Goal: Task Accomplishment & Management: Manage account settings

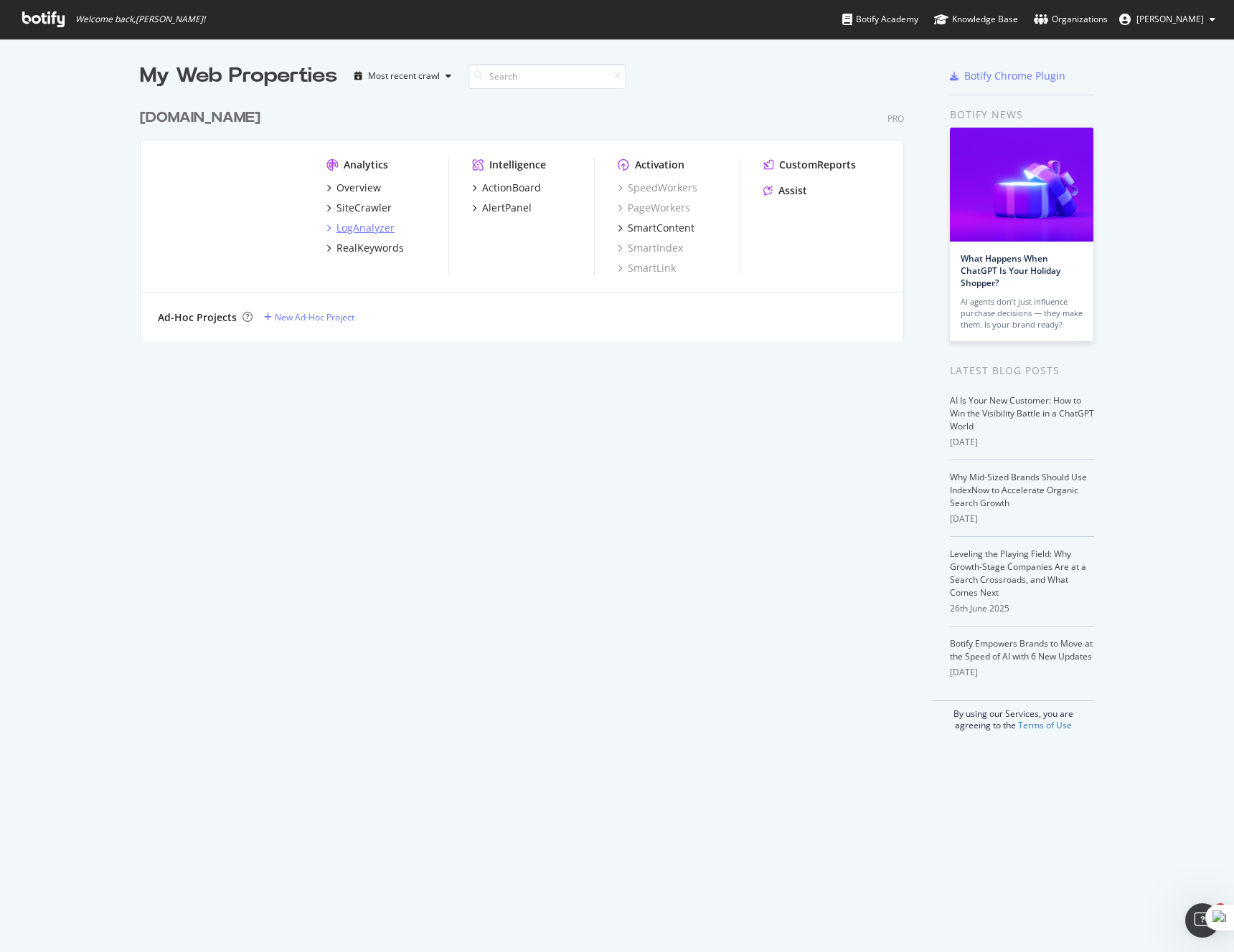
click at [374, 232] on div "LogAnalyzer" at bounding box center [365, 228] width 58 height 14
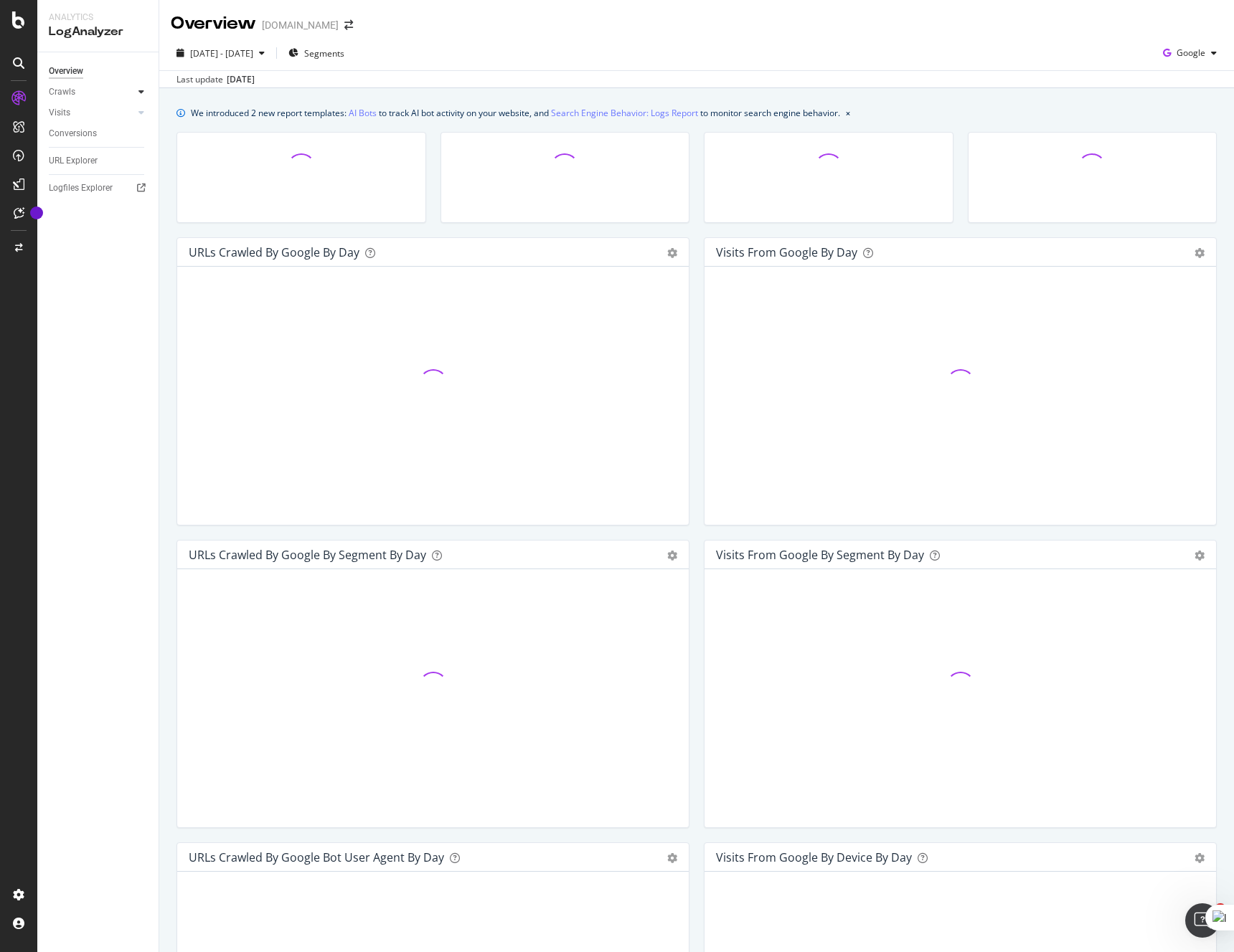
click at [144, 96] on icon at bounding box center [140, 92] width 5 height 9
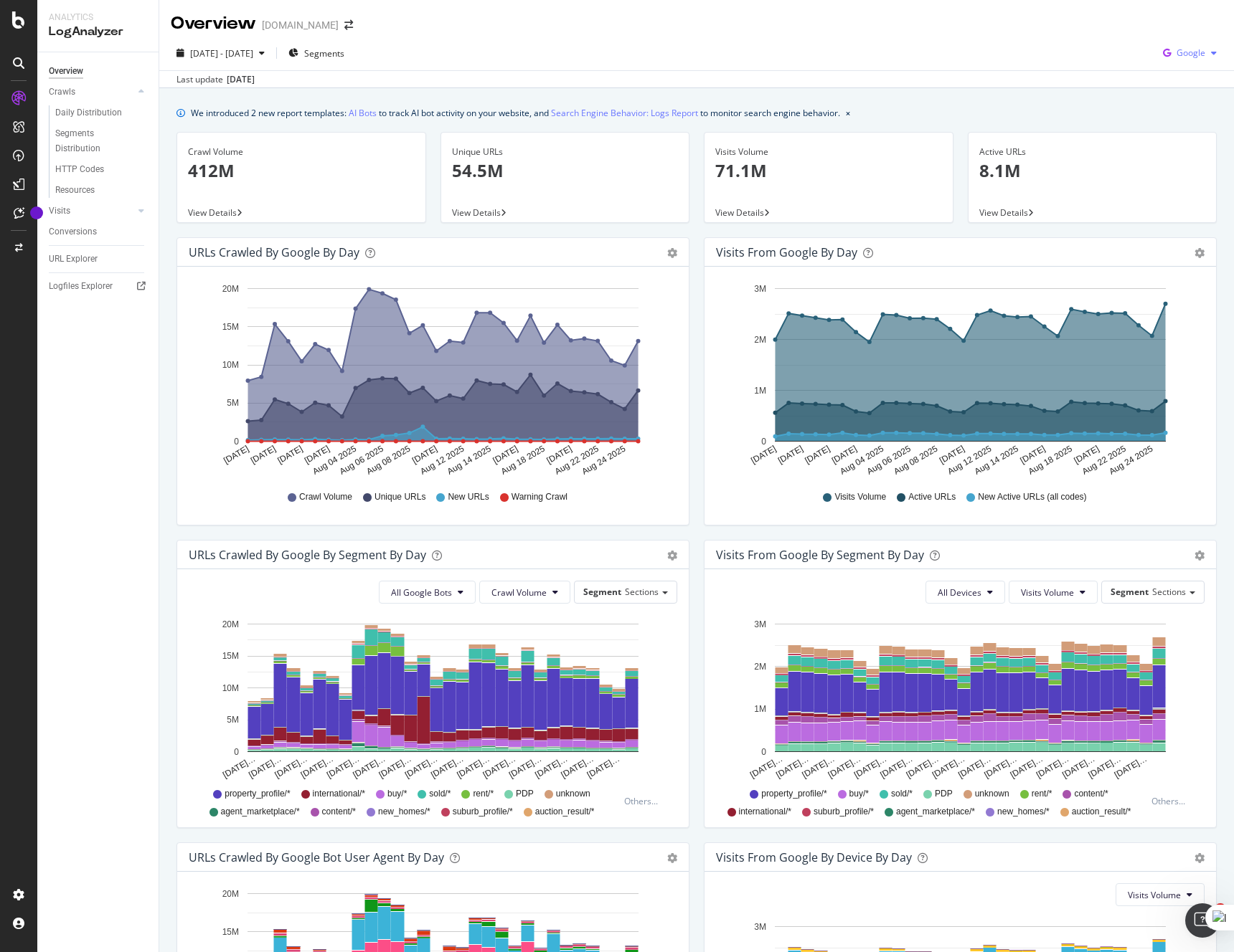
click at [1189, 50] on span "Google" at bounding box center [1191, 53] width 29 height 12
click at [1189, 135] on span "OpenAI" at bounding box center [1191, 134] width 53 height 13
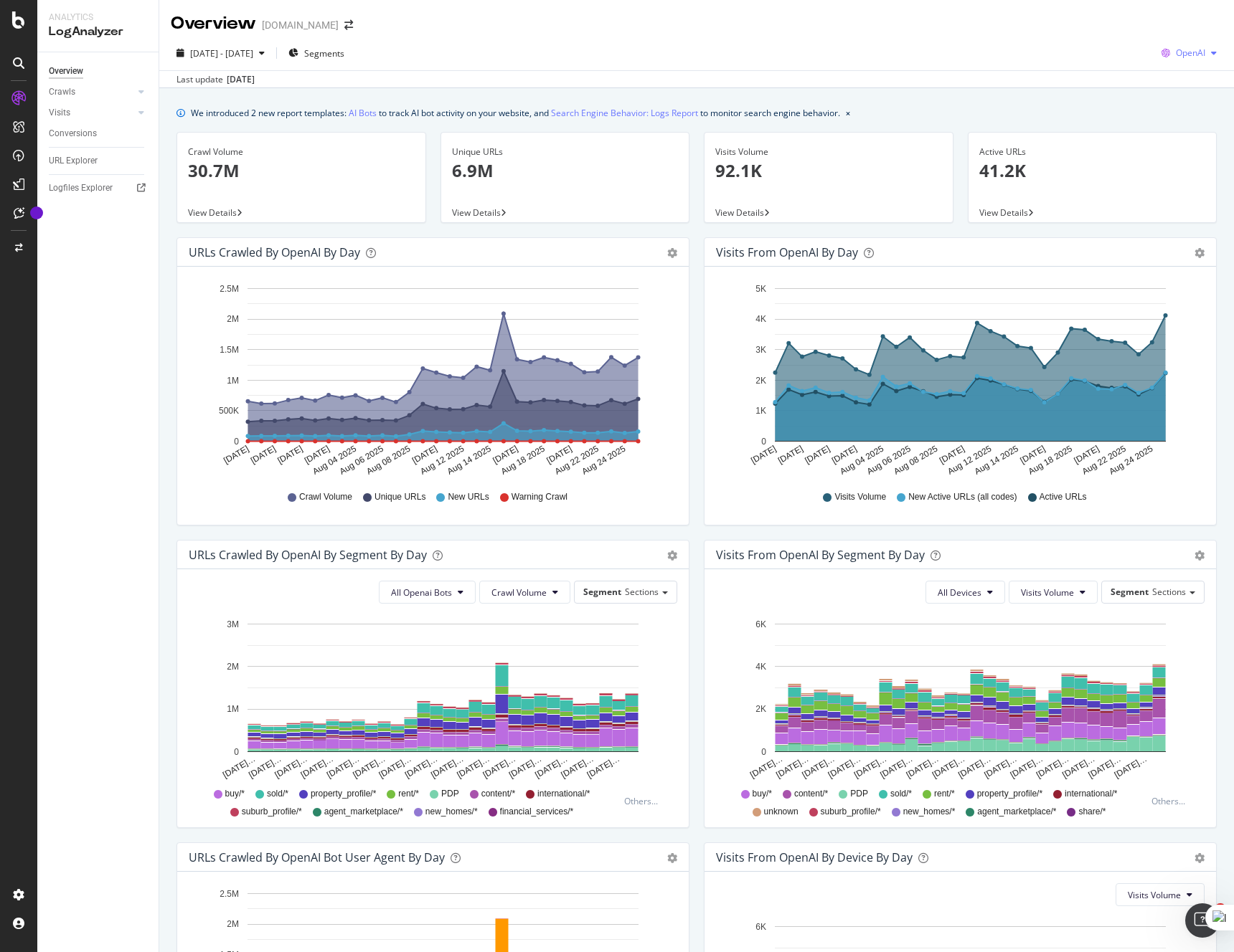
click at [1198, 53] on span "OpenAI" at bounding box center [1191, 53] width 29 height 12
click at [1177, 161] on span "Other AI Bots" at bounding box center [1191, 161] width 53 height 13
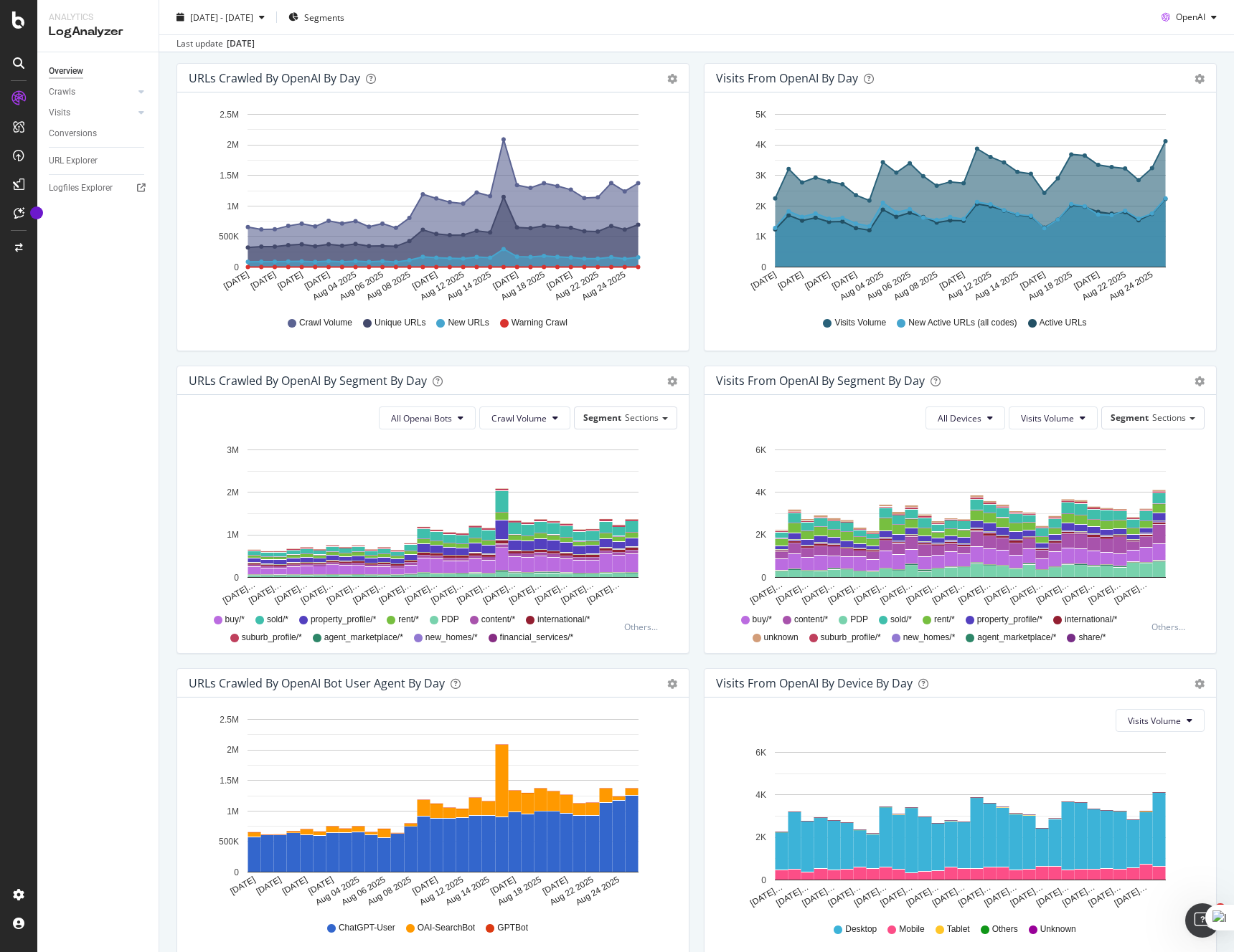
scroll to position [243, 0]
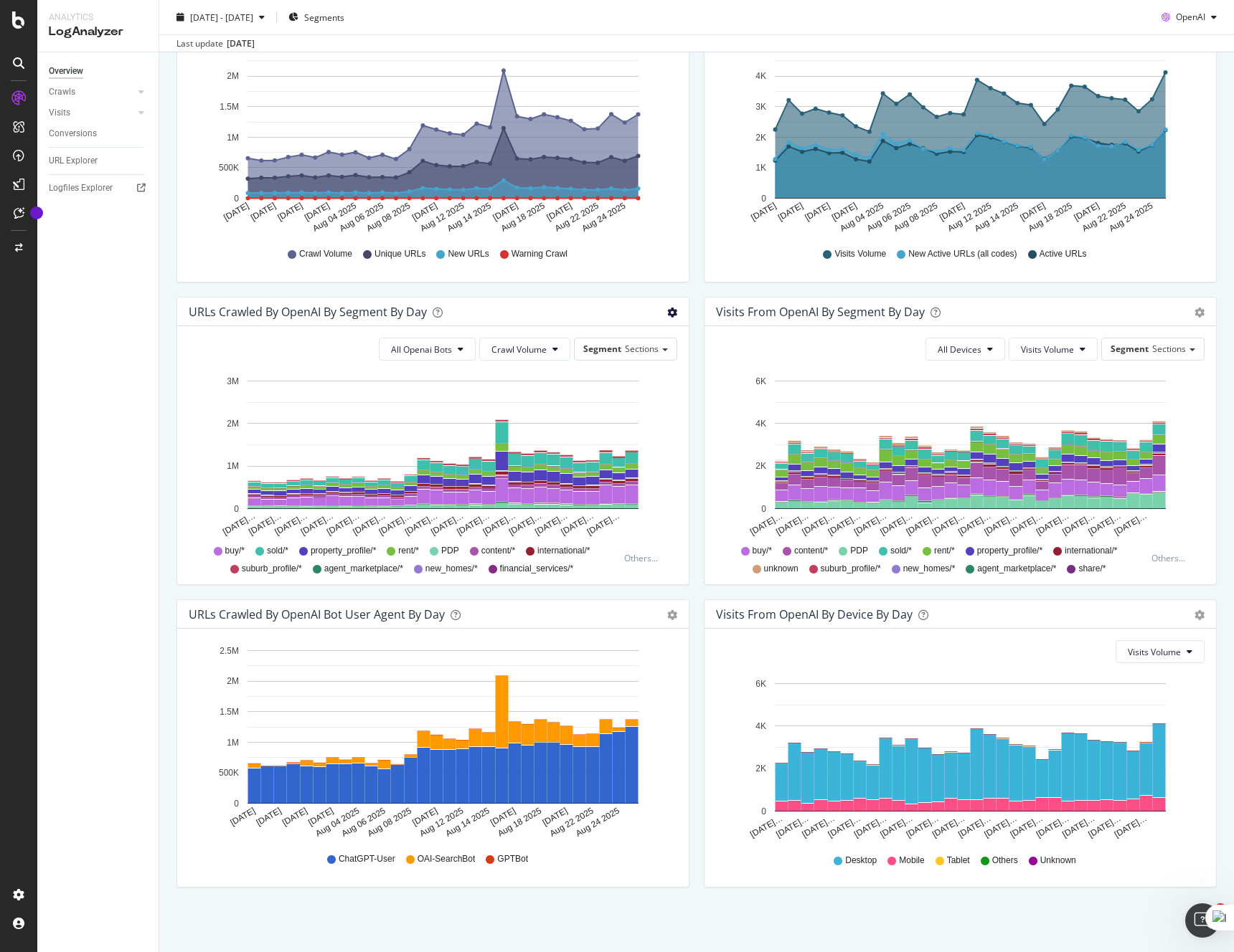
click at [674, 15] on icon "gear" at bounding box center [672, 9] width 10 height 10
click at [671, 314] on icon "gear" at bounding box center [672, 313] width 10 height 10
click at [675, 15] on icon "gear" at bounding box center [672, 9] width 10 height 10
click at [629, 366] on span "Table" at bounding box center [630, 366] width 115 height 19
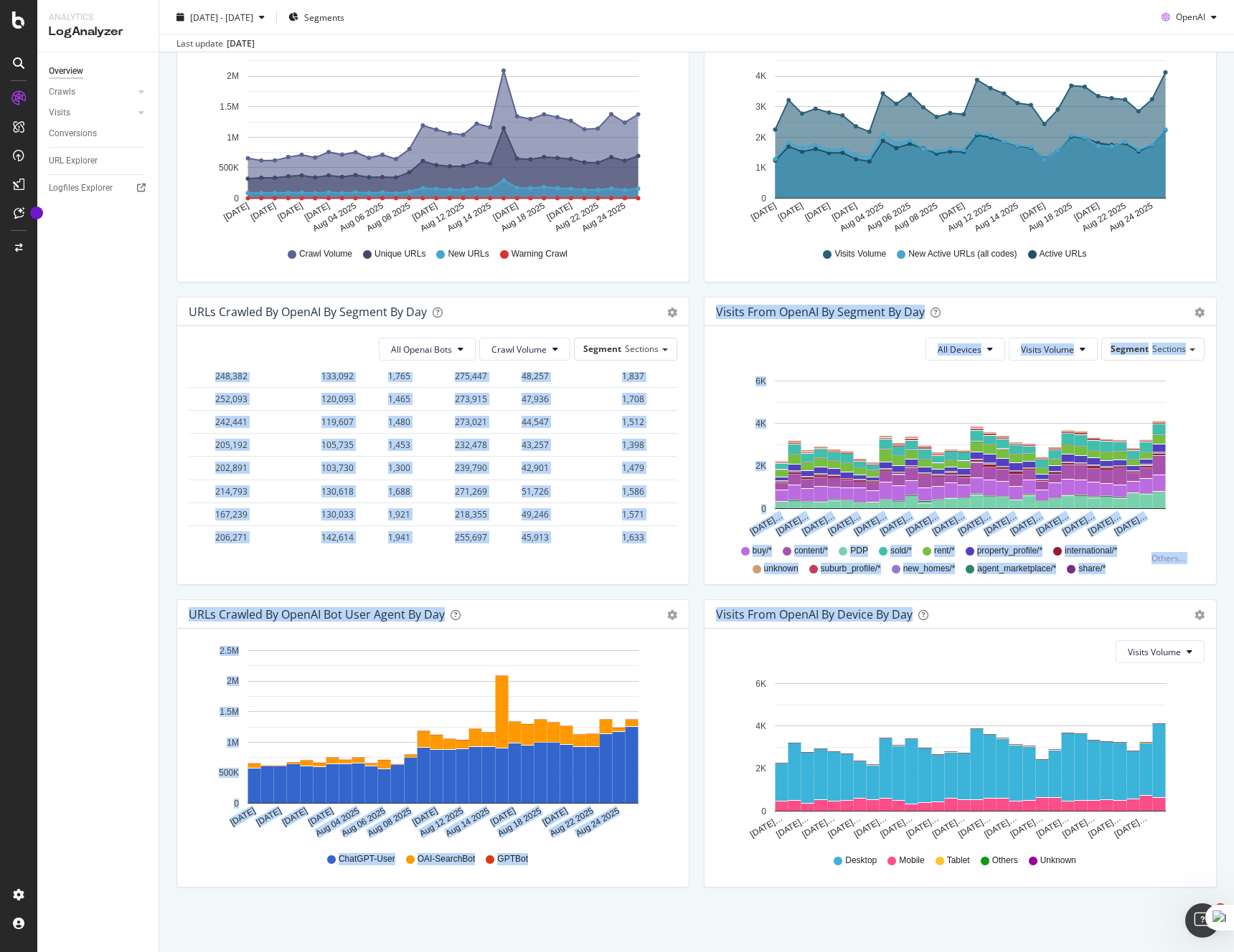
scroll to position [932, 962]
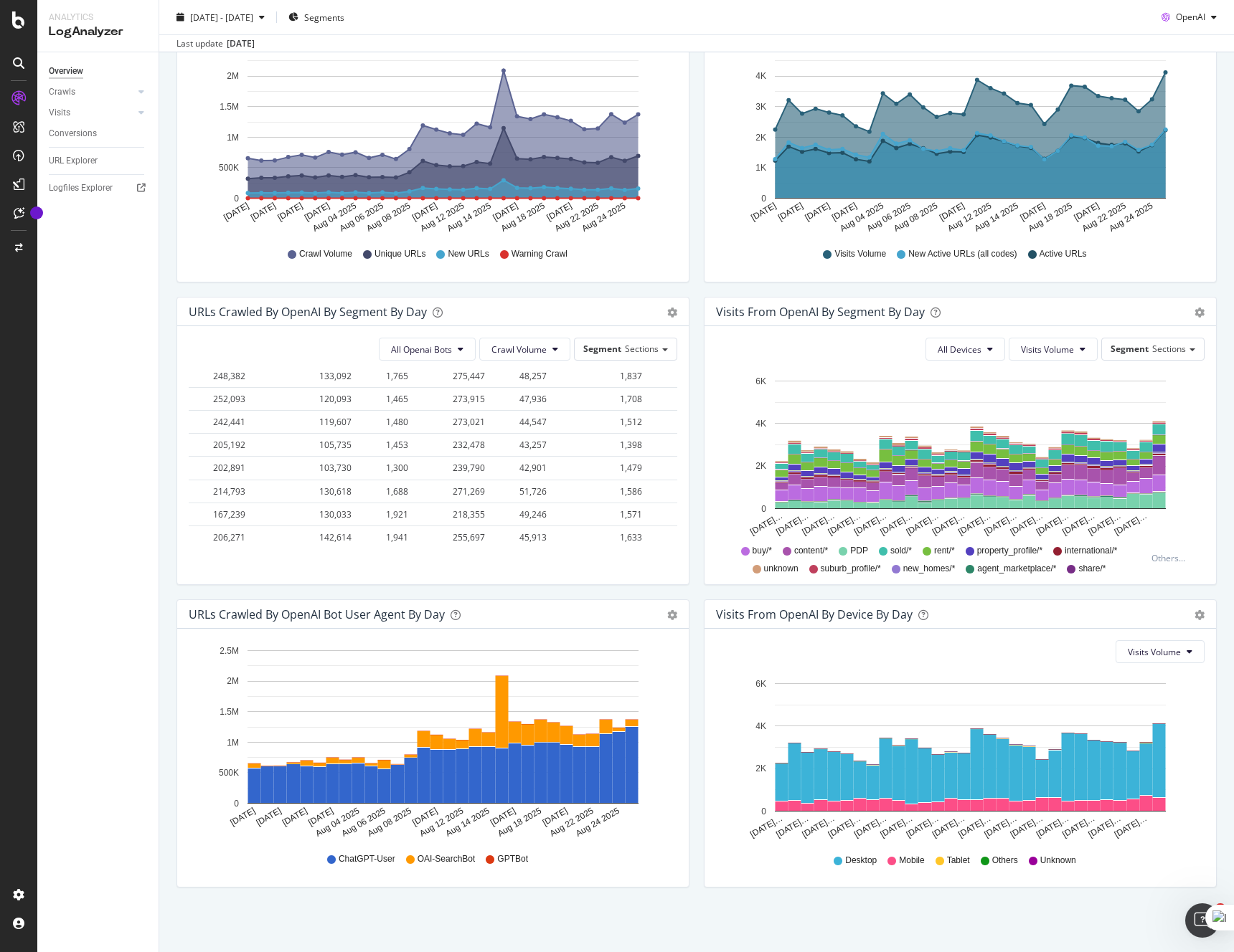
drag, startPoint x: 199, startPoint y: 402, endPoint x: 657, endPoint y: 557, distance: 483.5
click at [657, 557] on div "All Openai Bots Crawl Volume Segment Sections Hold CMD (⌘) while clicking to fi…" at bounding box center [432, 455] width 511 height 258
copy thead
click at [504, 321] on div "URLs Crawled by OpenAI By Segment By Day Timeline (by Value) Table" at bounding box center [432, 312] width 511 height 29
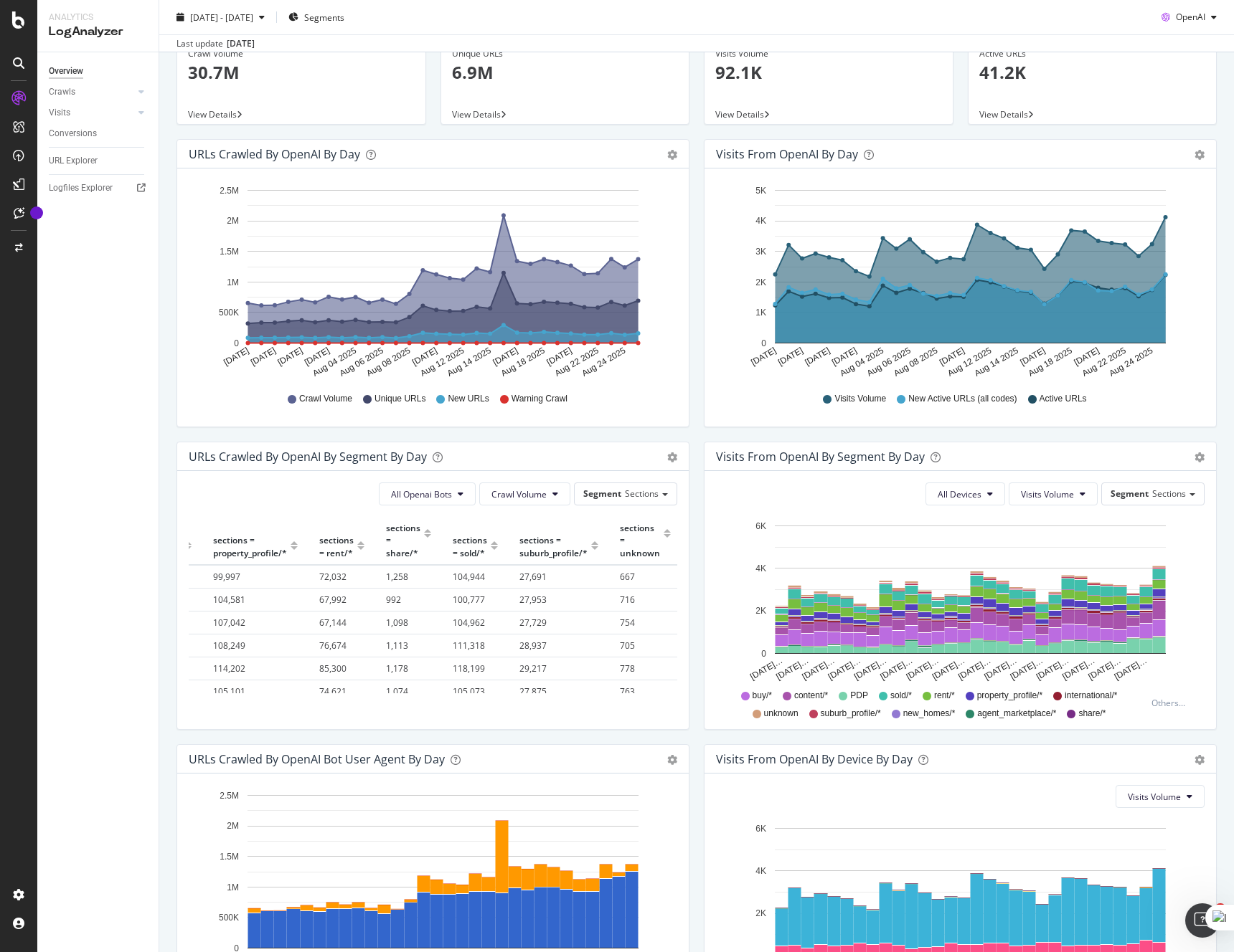
scroll to position [103, 0]
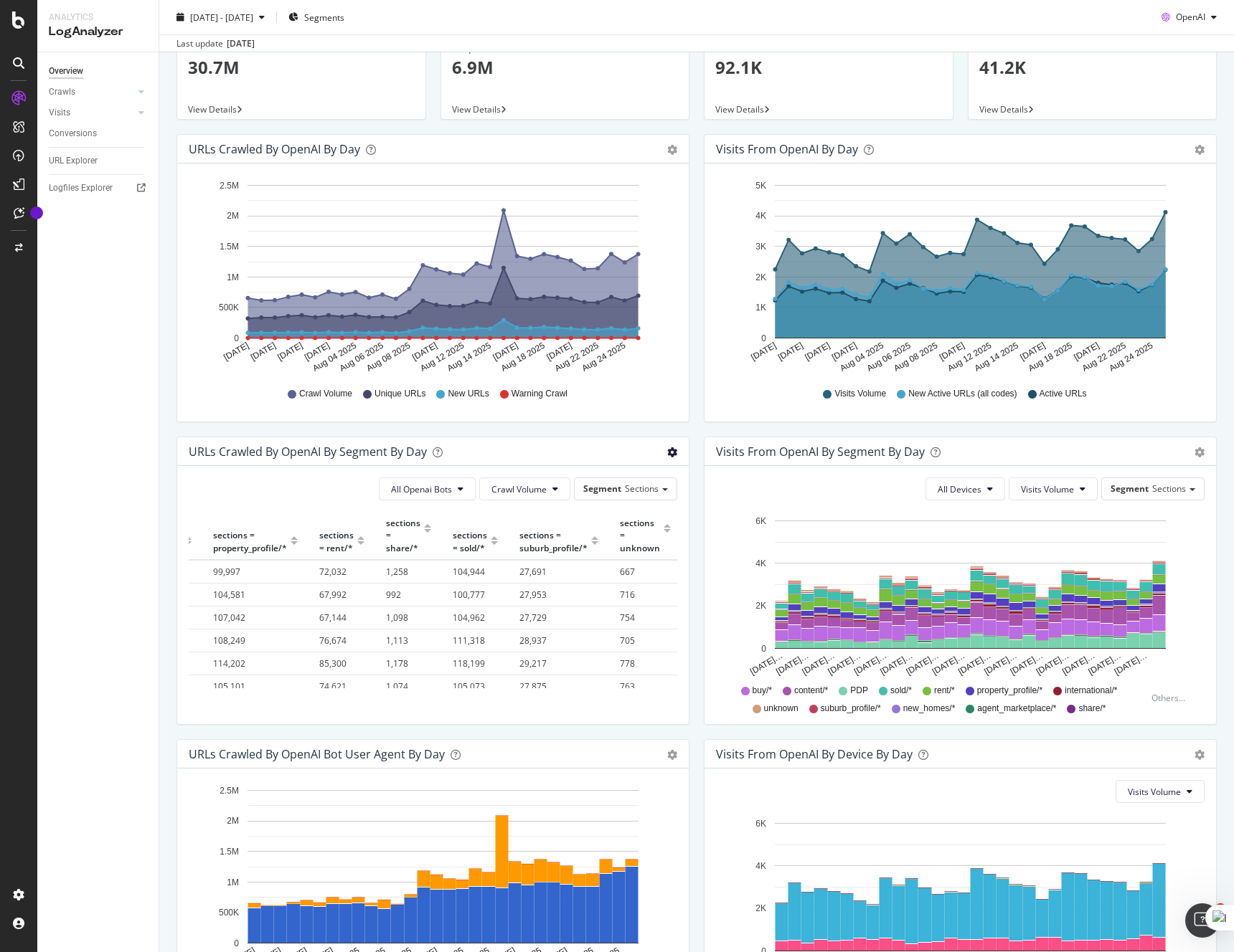
click at [671, 155] on icon "gear" at bounding box center [672, 150] width 10 height 10
click at [632, 480] on span "Timeline (by Value)" at bounding box center [630, 479] width 115 height 19
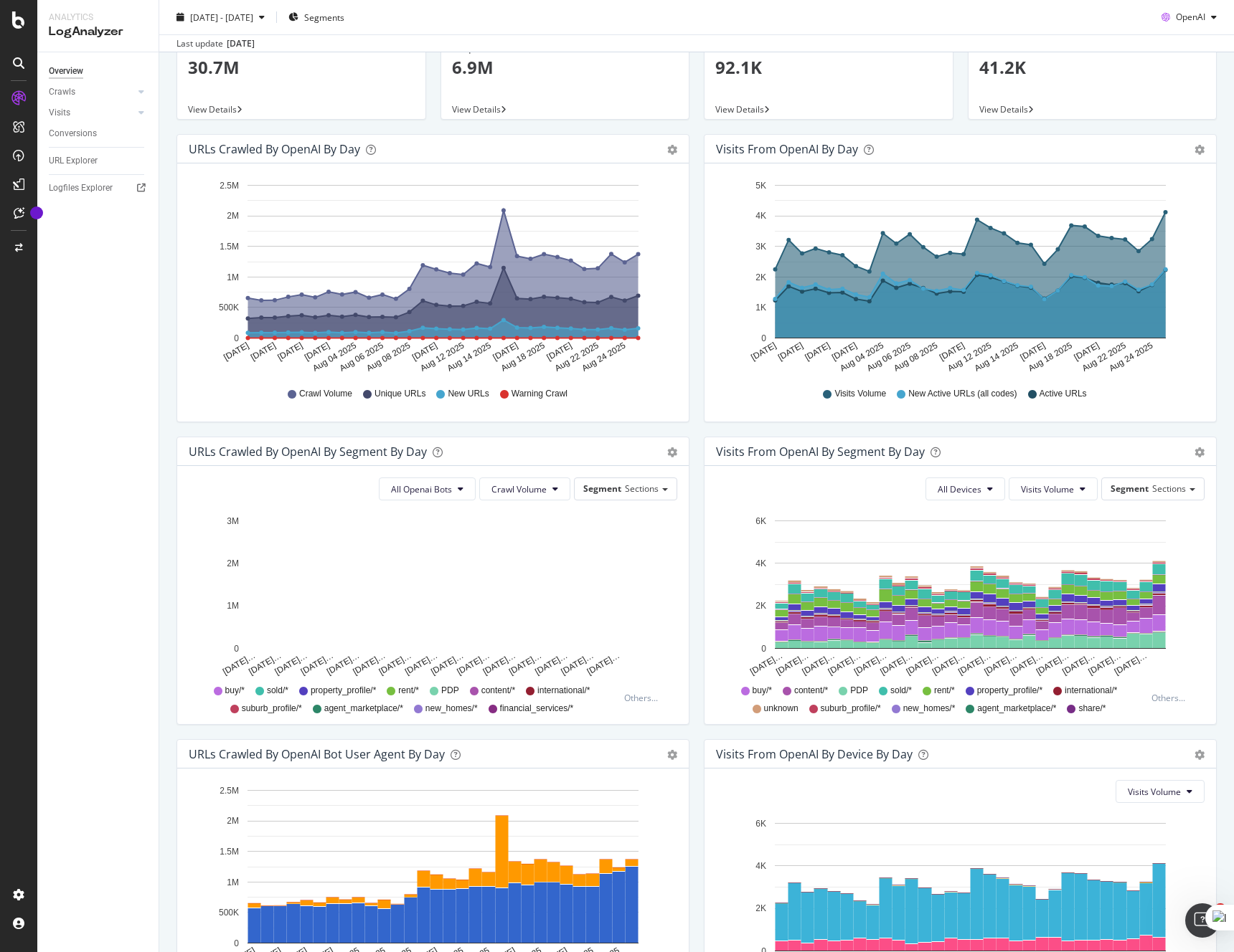
scroll to position [0, 0]
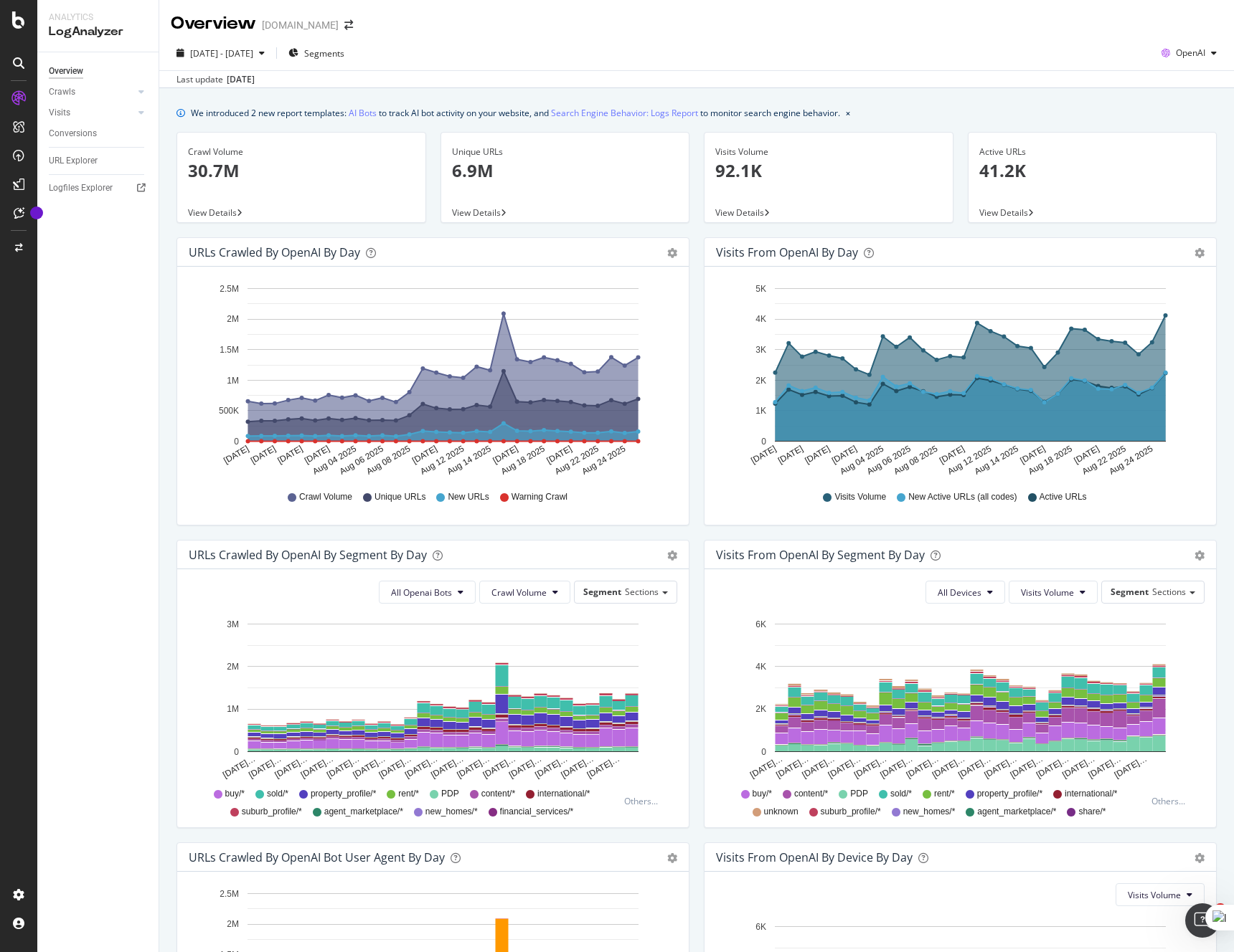
click at [255, 81] on div "[DATE]" at bounding box center [241, 79] width 28 height 13
click at [220, 84] on div "Last update Aug. 26, 2025" at bounding box center [215, 79] width 78 height 13
click at [253, 59] on span "[DATE] - [DATE]" at bounding box center [221, 54] width 63 height 12
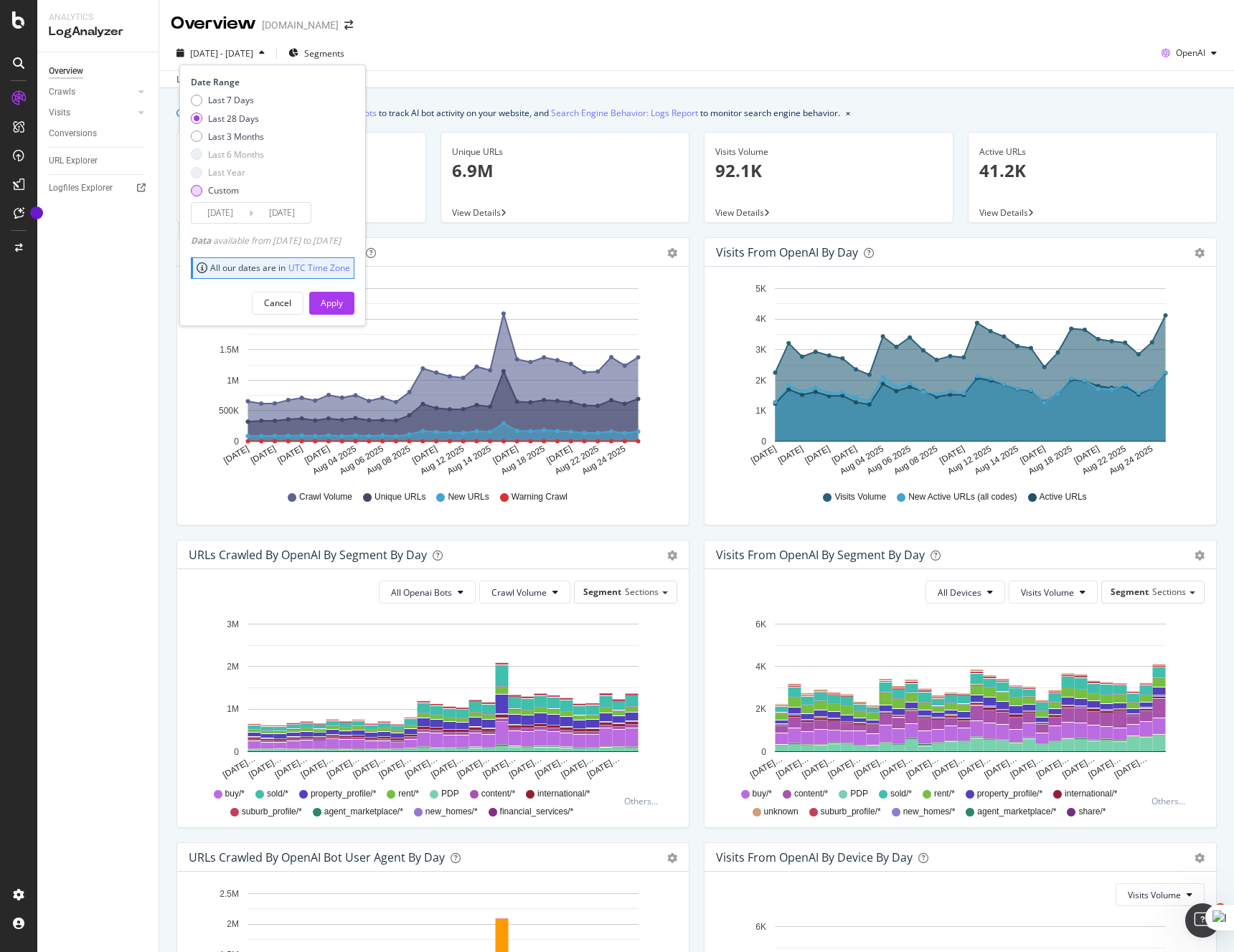
click at [227, 185] on div "Custom" at bounding box center [224, 191] width 31 height 12
click at [238, 211] on input "2025/07/29" at bounding box center [220, 213] width 57 height 20
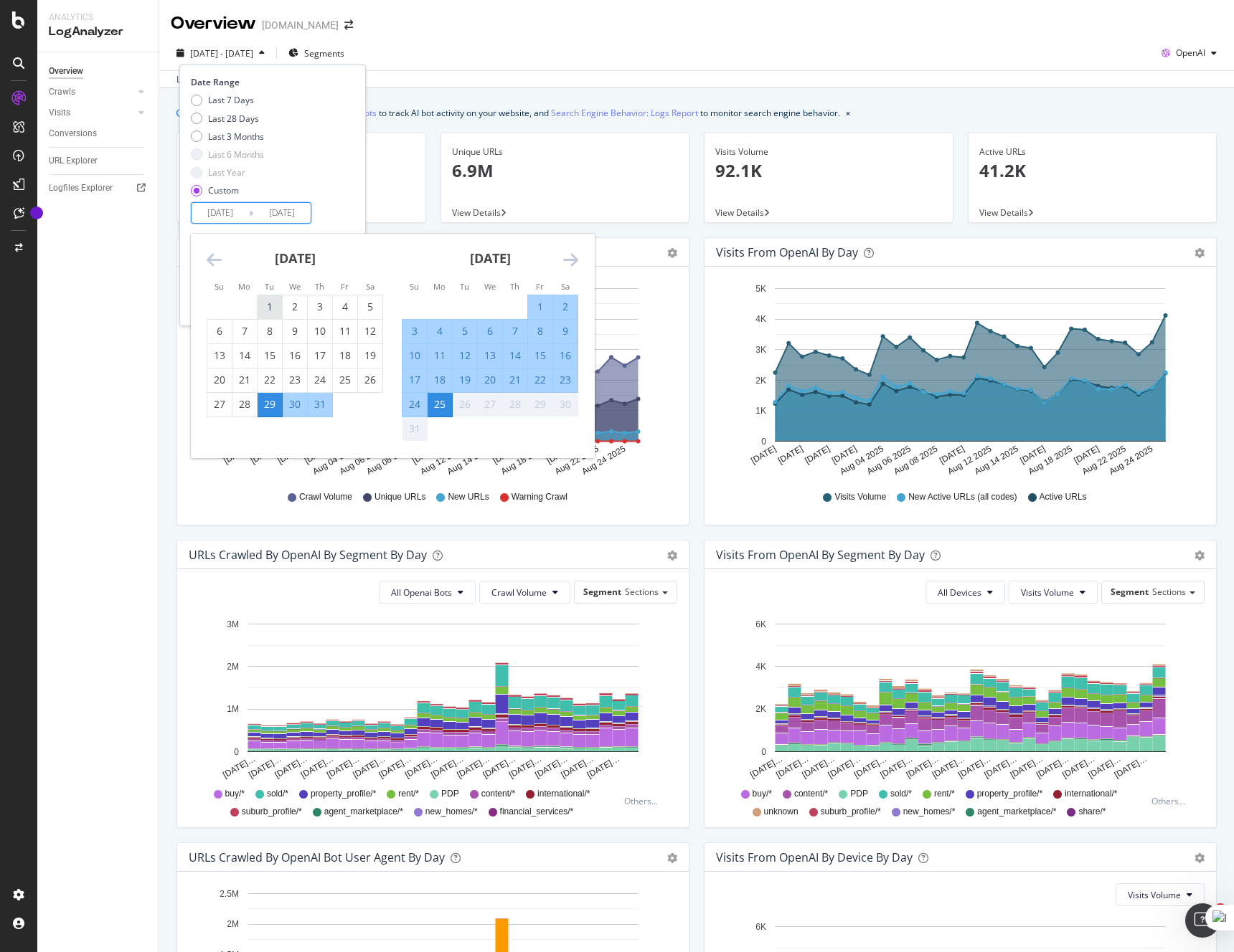
click at [274, 305] on div "1" at bounding box center [269, 306] width 24 height 14
type input "2025/07/01"
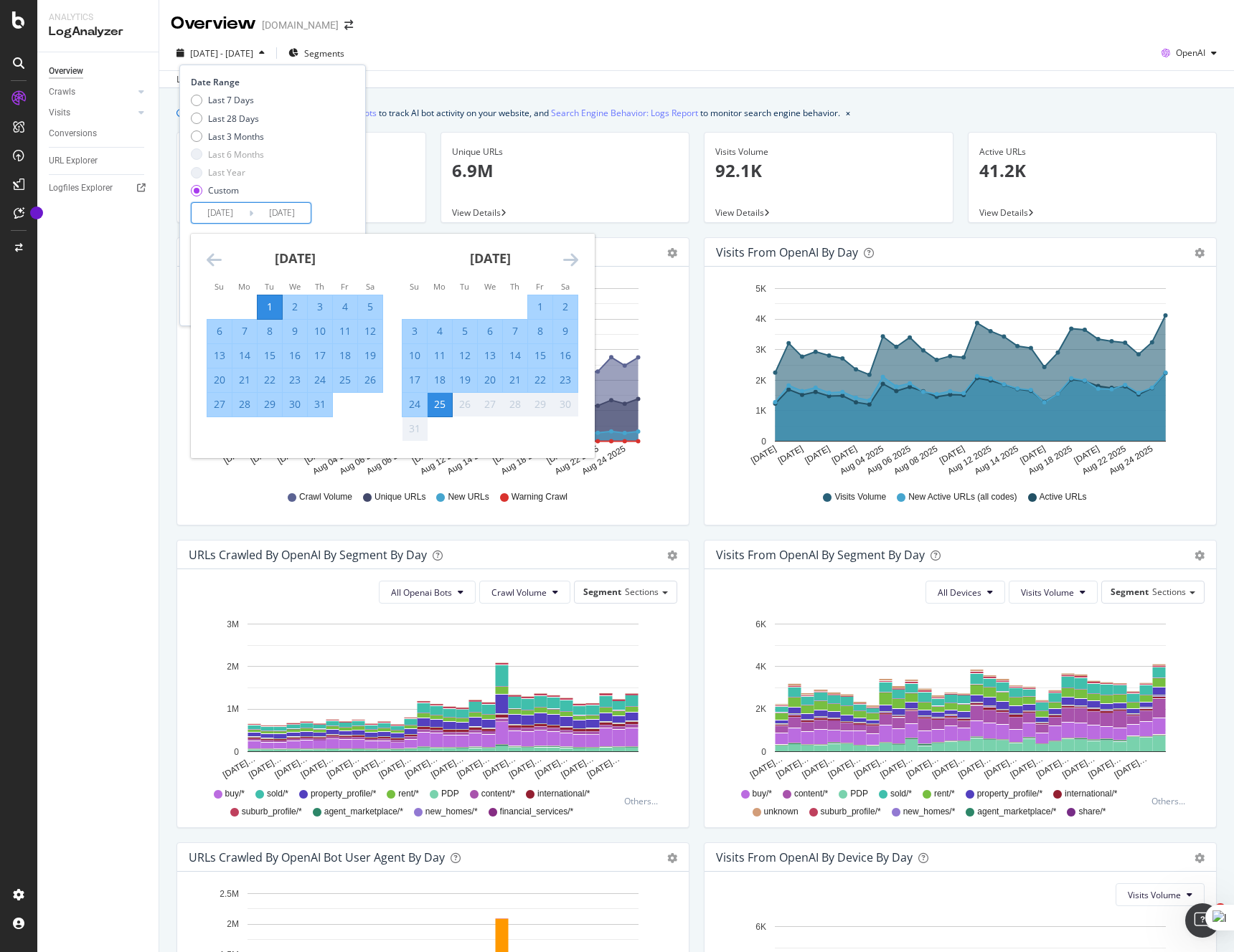
click at [321, 406] on div "31" at bounding box center [320, 404] width 24 height 14
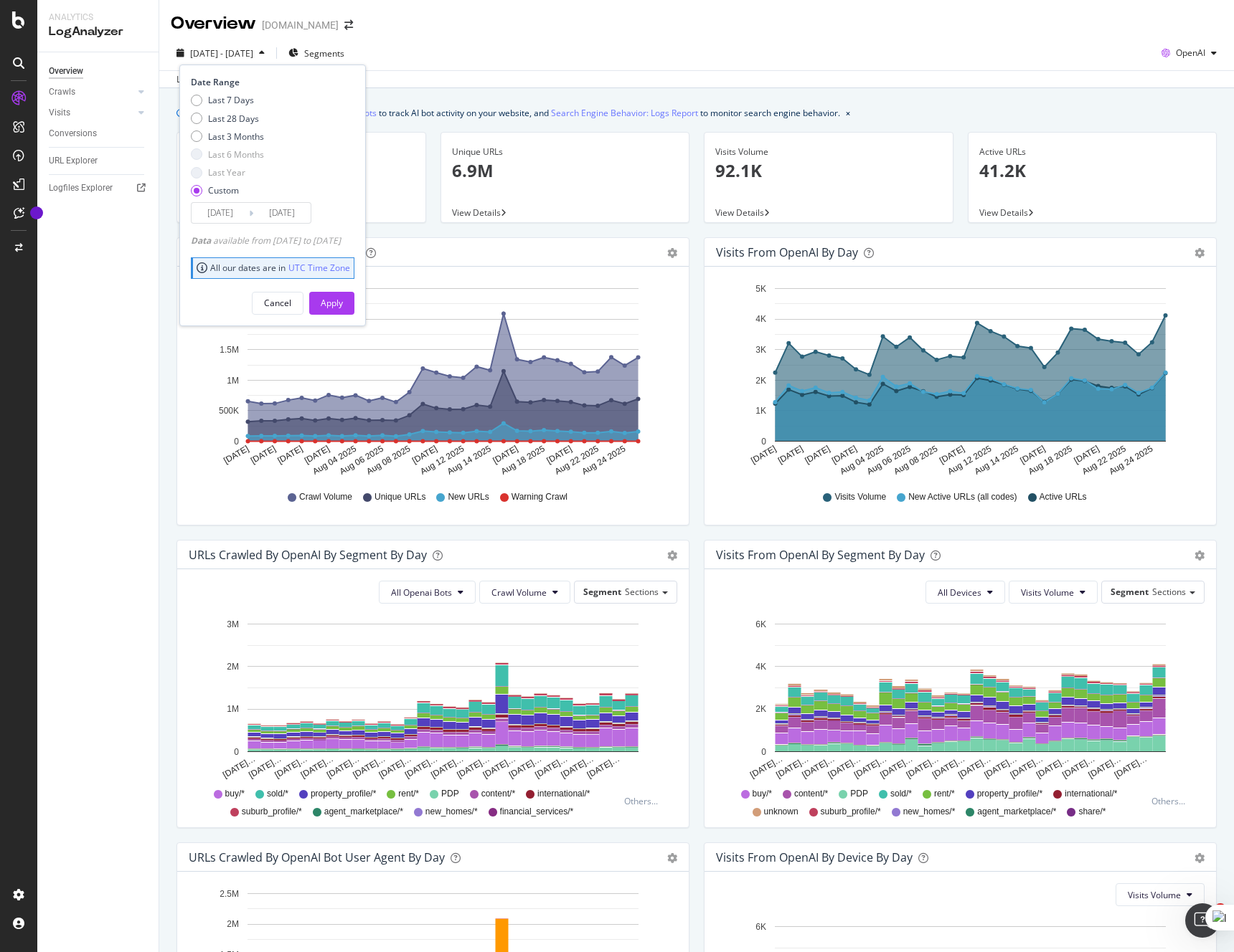
click at [249, 215] on icon at bounding box center [251, 213] width 5 height 14
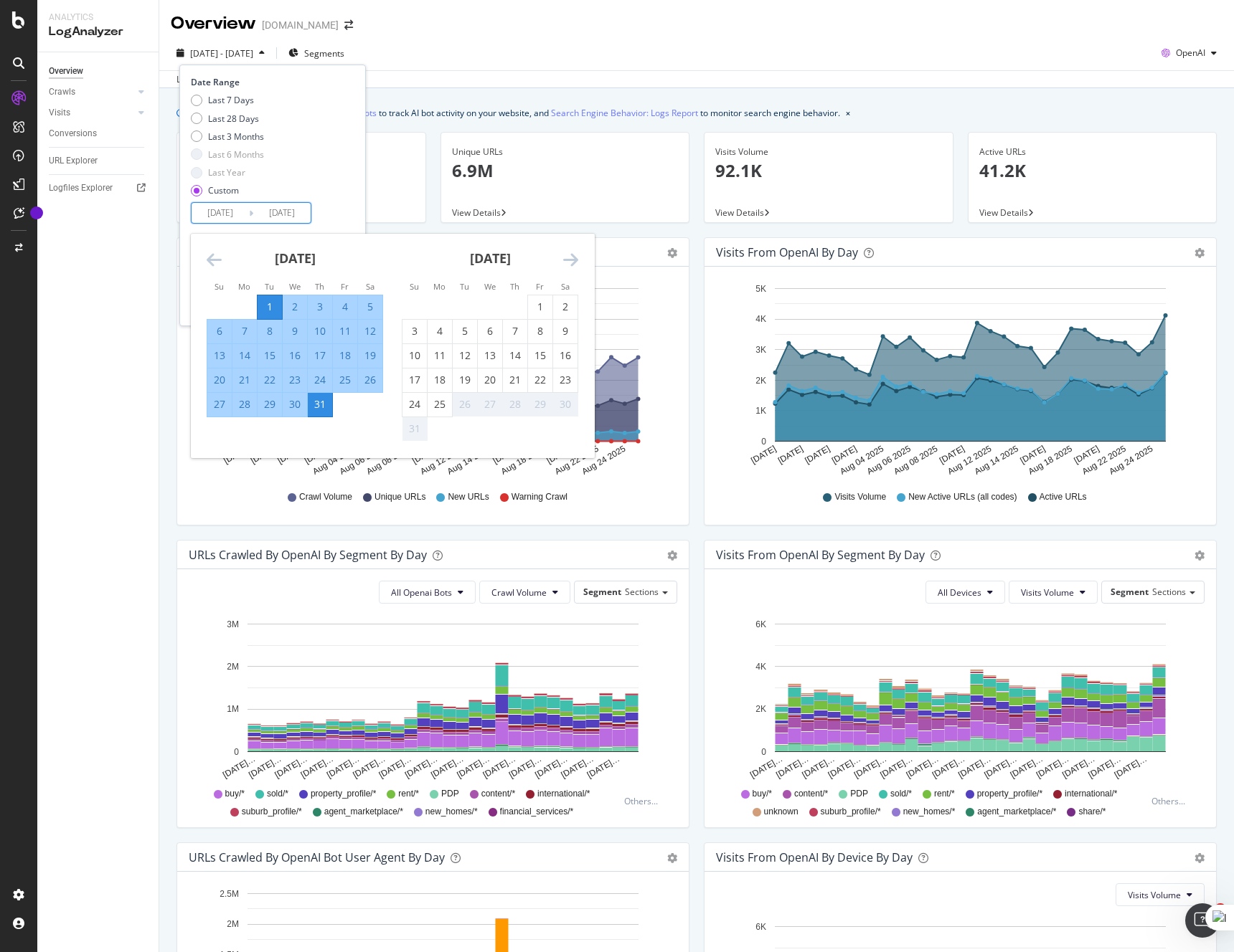
click at [222, 219] on input "2025/07/01" at bounding box center [220, 213] width 57 height 20
click at [265, 307] on div "1" at bounding box center [269, 306] width 24 height 14
click at [437, 403] on div "25" at bounding box center [439, 404] width 24 height 14
type input "2025/08/25"
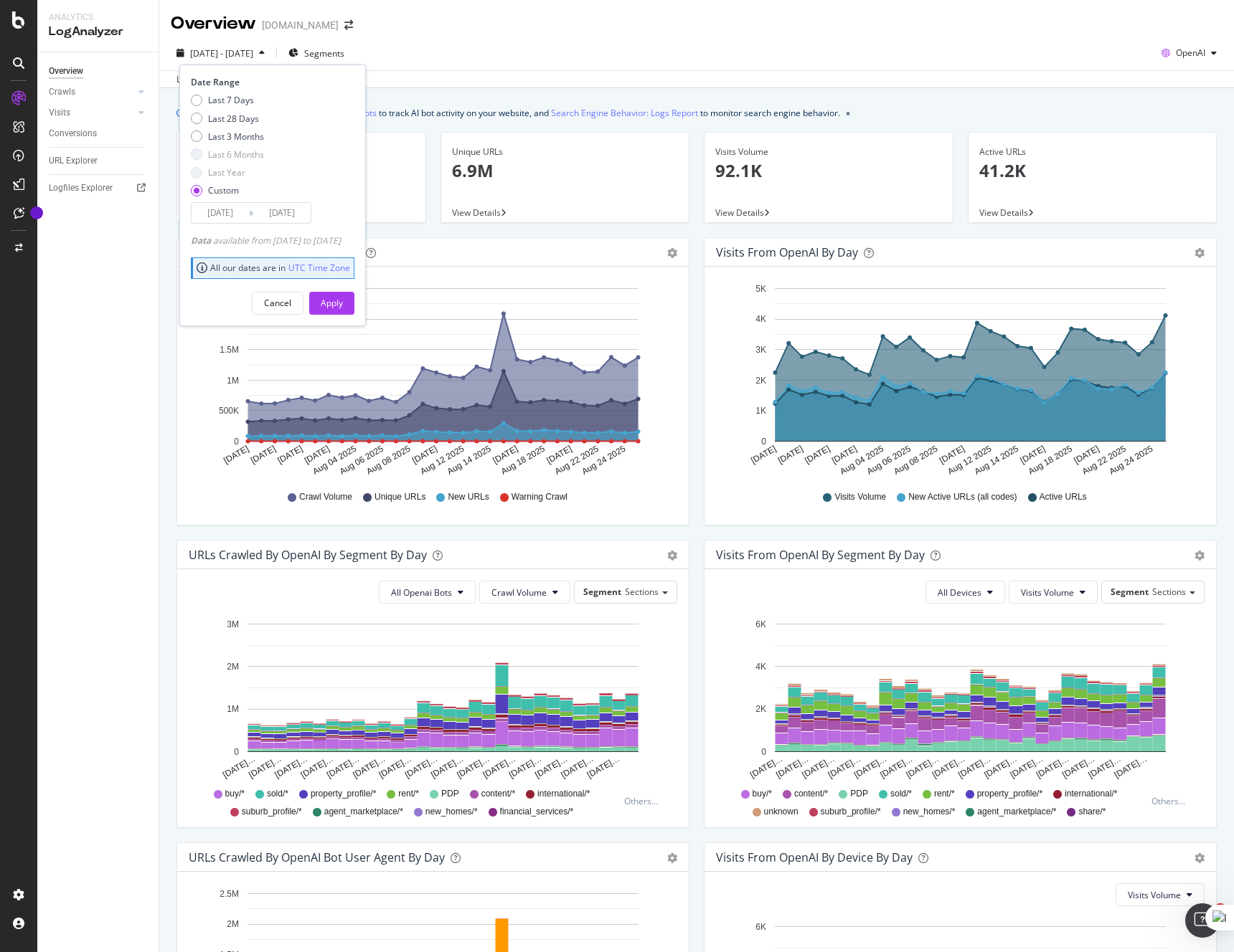
click at [262, 217] on input "2025/08/25" at bounding box center [282, 213] width 57 height 20
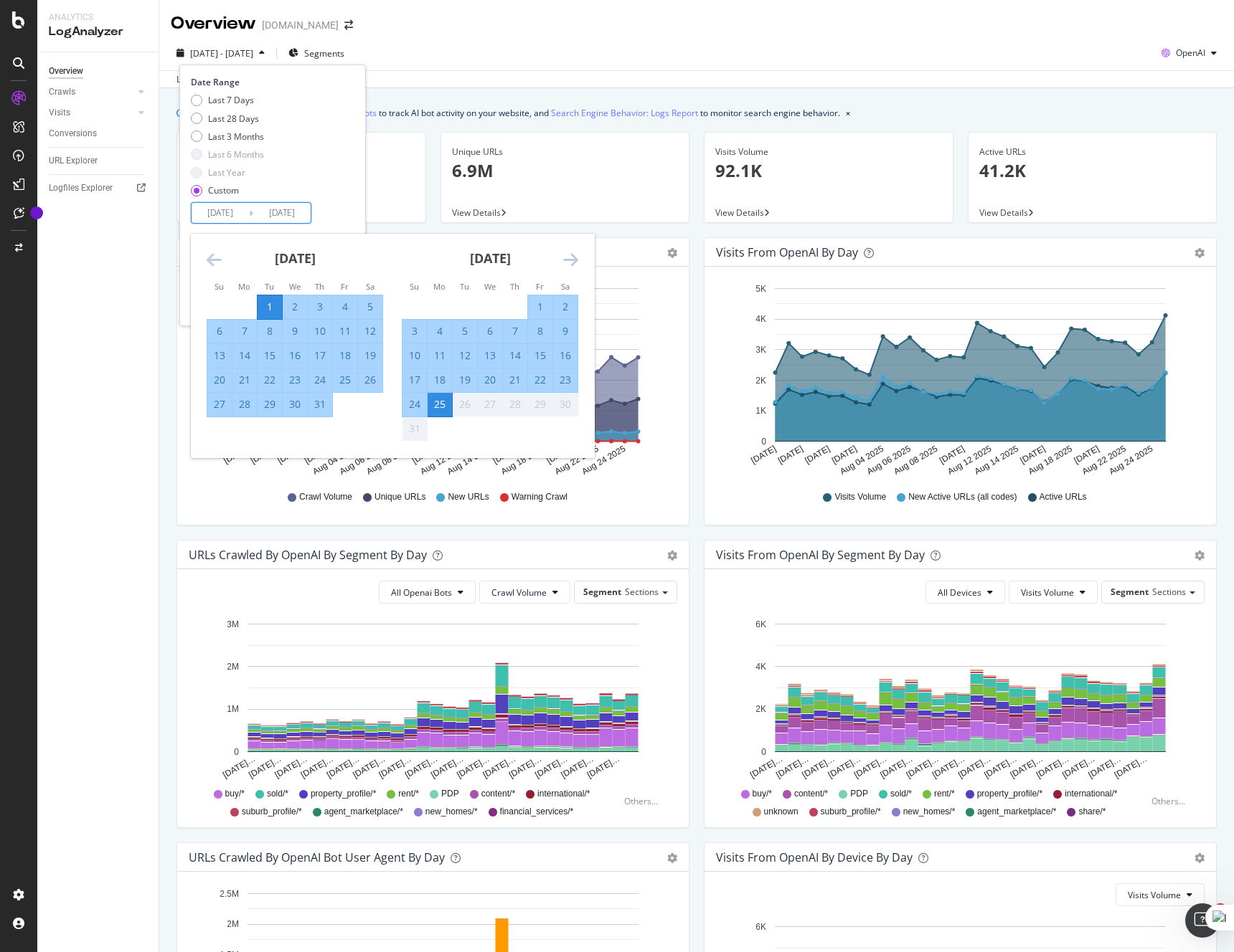
click at [485, 431] on td "Calendar" at bounding box center [490, 428] width 25 height 24
click at [366, 206] on div "Date Range Last 7 Days Last 28 Days Last 3 Months Last 6 Months Last Year Custo…" at bounding box center [272, 195] width 186 height 261
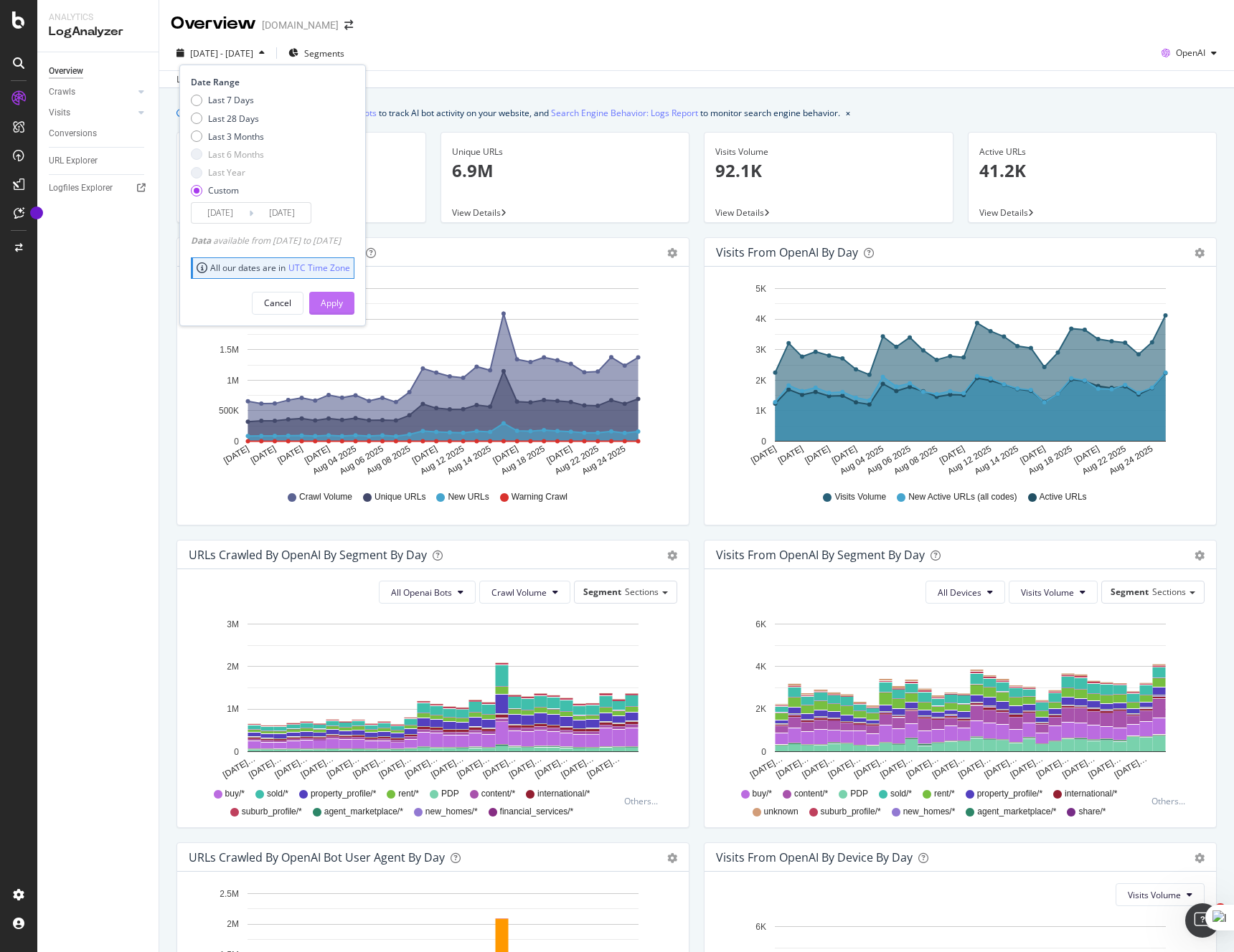
click at [343, 308] on div "Apply" at bounding box center [331, 303] width 23 height 12
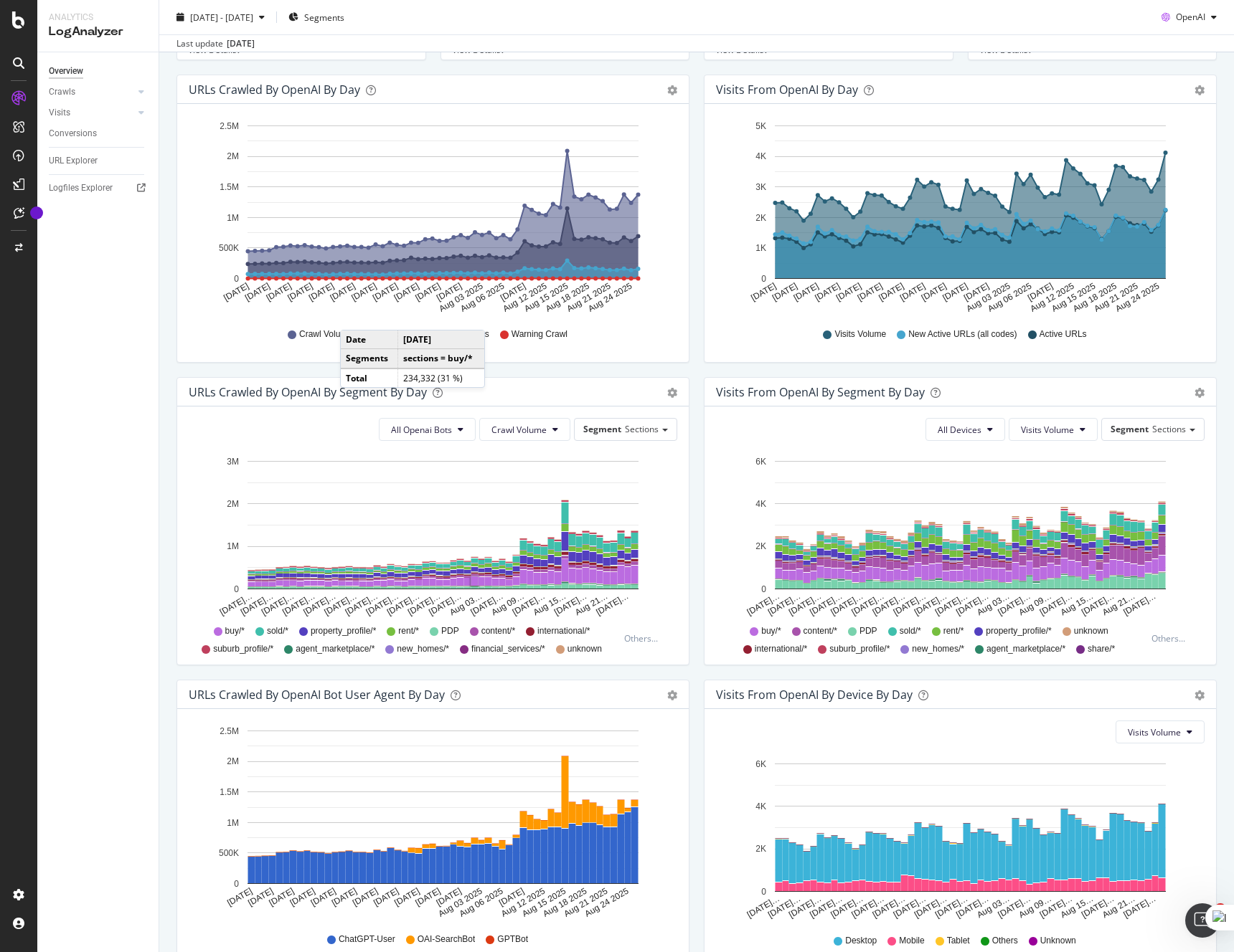
scroll to position [170, 0]
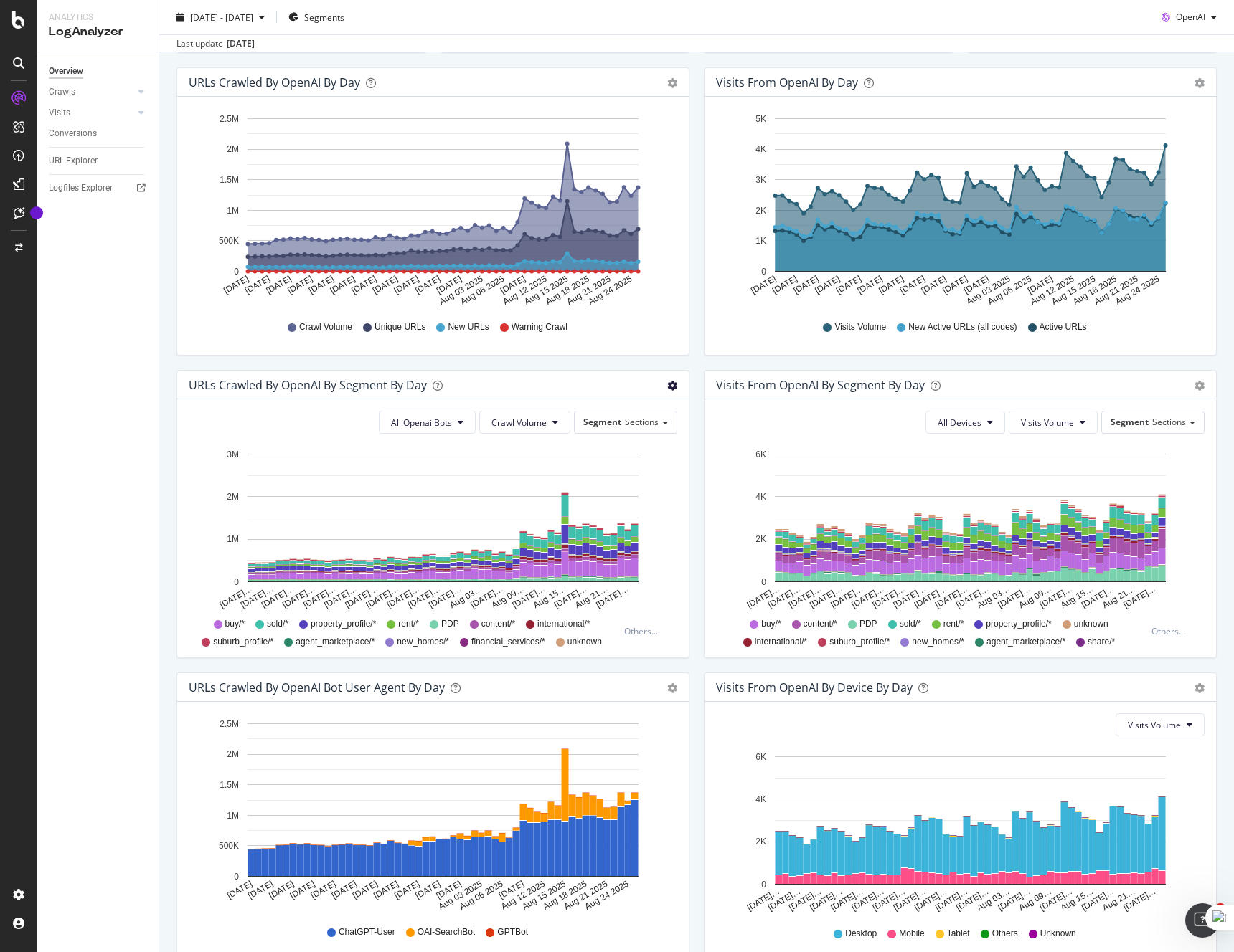
click at [672, 88] on icon "gear" at bounding box center [672, 83] width 10 height 10
click at [626, 443] on span "Table" at bounding box center [630, 440] width 115 height 19
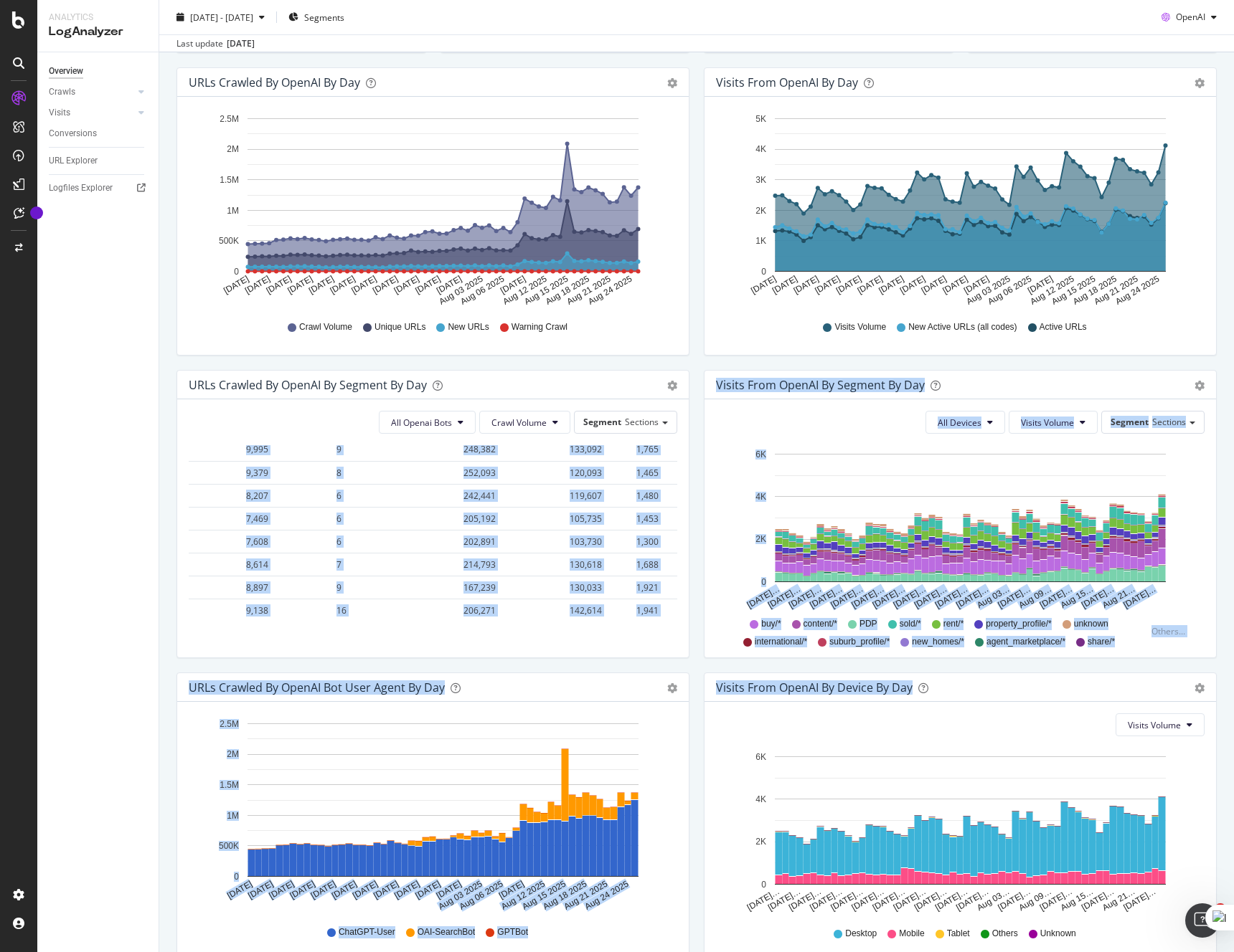
scroll to position [1850, 962]
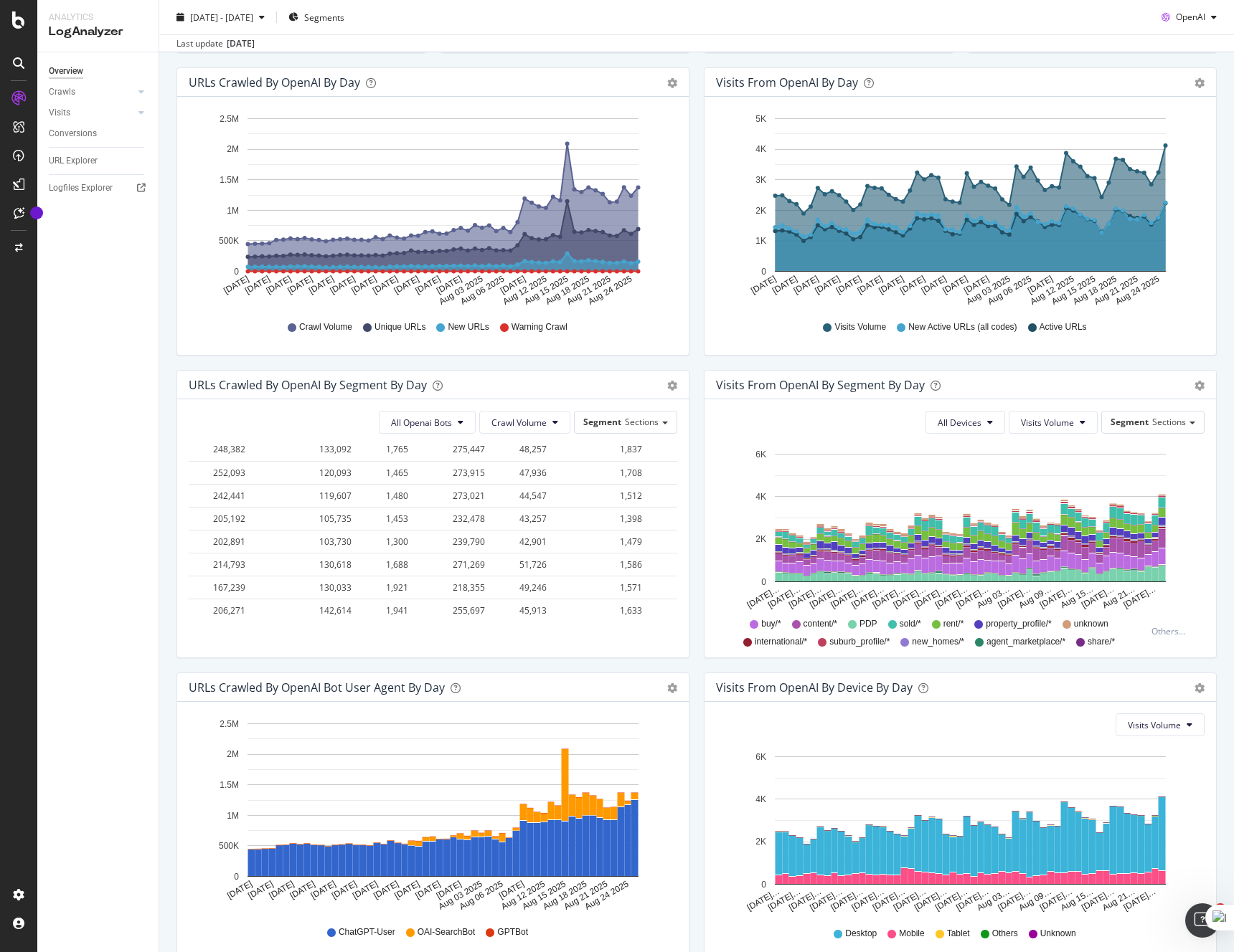
drag, startPoint x: 199, startPoint y: 469, endPoint x: 679, endPoint y: 613, distance: 501.1
click at [679, 613] on div "All Openai Bots Crawl Volume Segment Sections Hold CMD (⌘) while clicking to fi…" at bounding box center [432, 528] width 511 height 258
copy thead
click at [1187, 22] on span "OpenAI" at bounding box center [1191, 17] width 29 height 12
click at [1183, 48] on span "Google" at bounding box center [1191, 46] width 53 height 13
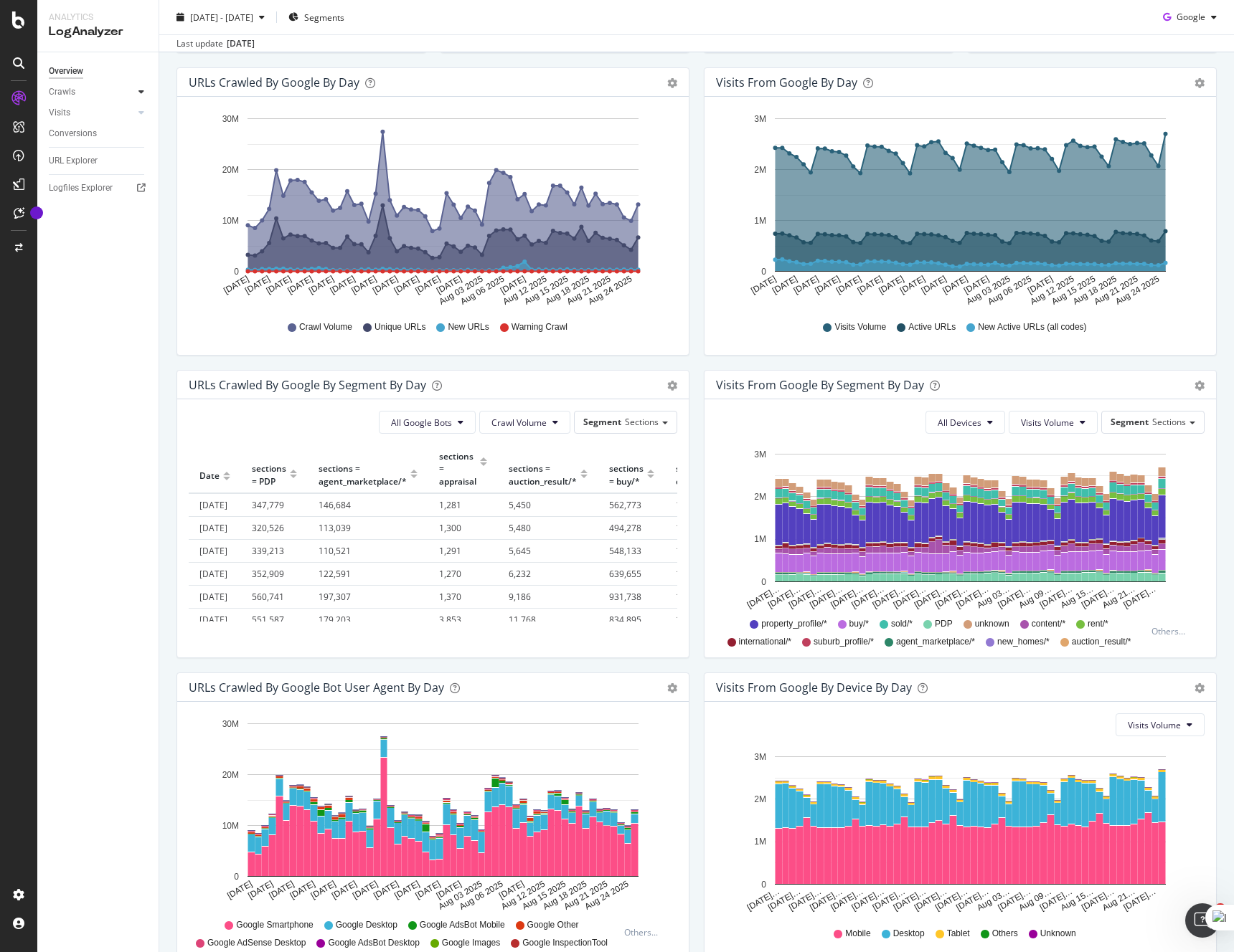
click at [137, 95] on div at bounding box center [141, 92] width 14 height 14
click at [106, 171] on link "HTTP Codes" at bounding box center [102, 169] width 93 height 15
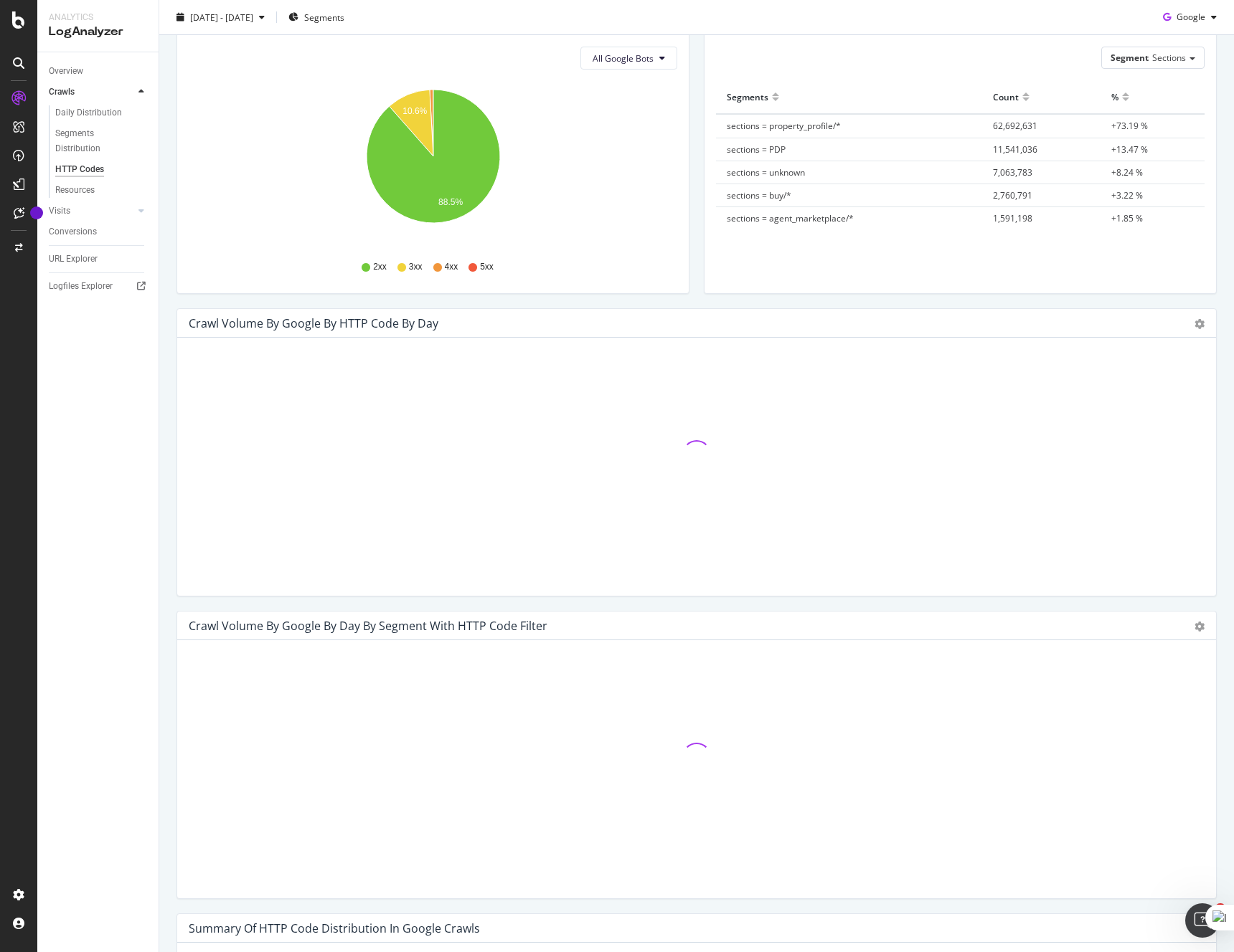
scroll to position [191, 0]
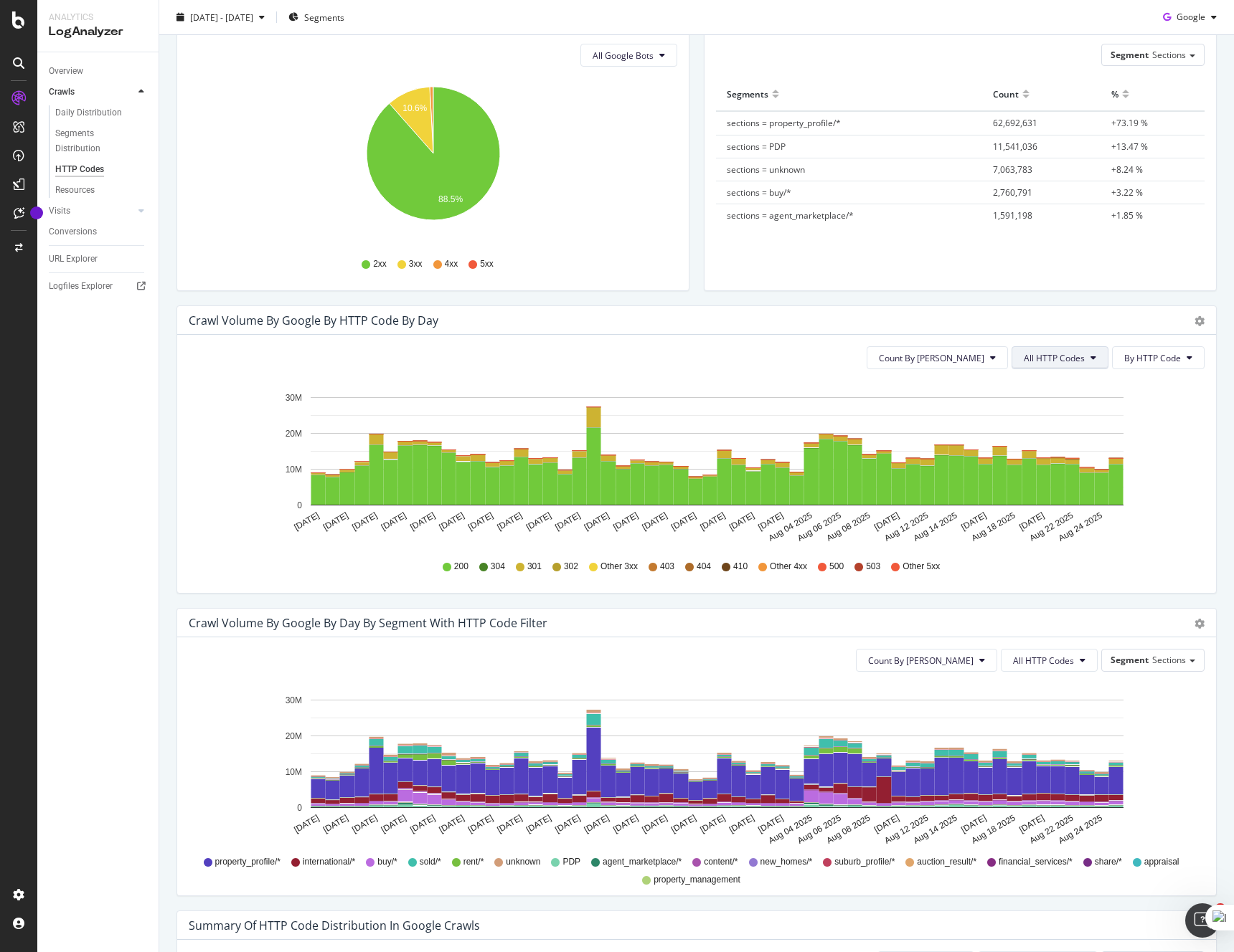
click at [1078, 363] on span "All HTTP Codes" at bounding box center [1054, 358] width 61 height 12
click at [1057, 483] on div "4xx family" at bounding box center [1062, 492] width 95 height 21
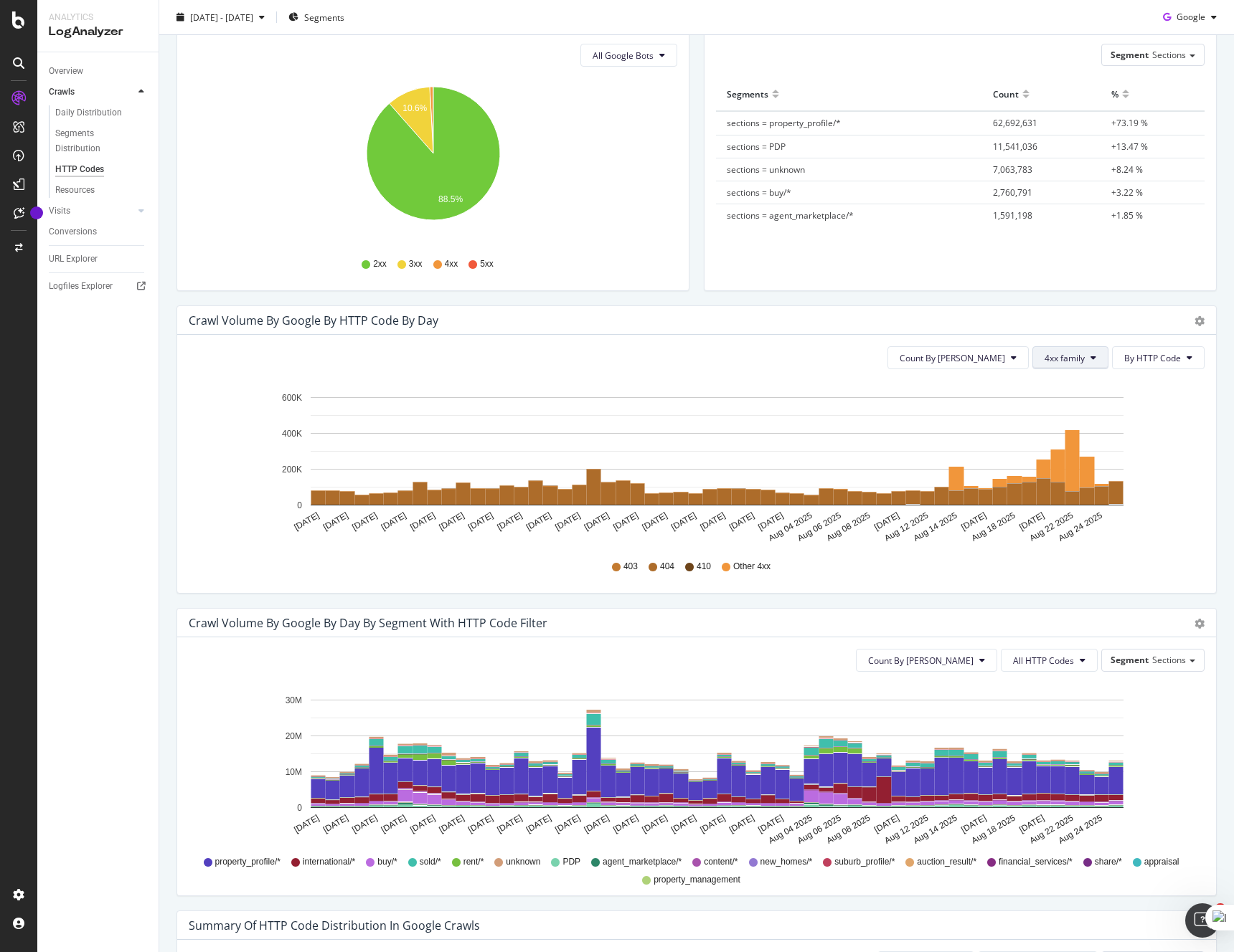
click at [1066, 361] on span "4xx family" at bounding box center [1065, 358] width 40 height 12
click at [1080, 510] on div "5xx family" at bounding box center [1081, 518] width 95 height 21
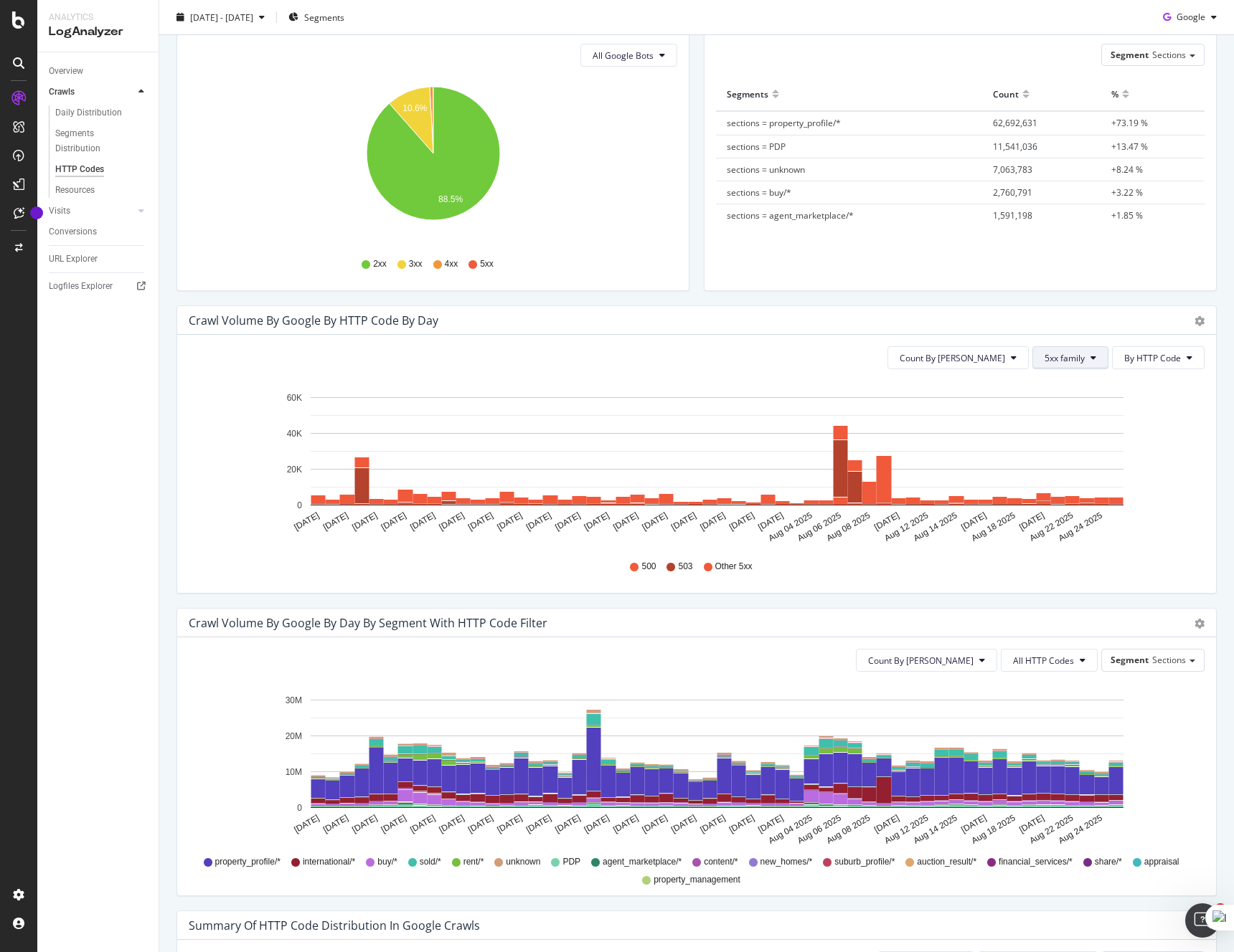
click at [1076, 360] on span "5xx family" at bounding box center [1065, 358] width 40 height 12
click at [1085, 466] on span "3xx family" at bounding box center [1081, 466] width 72 height 13
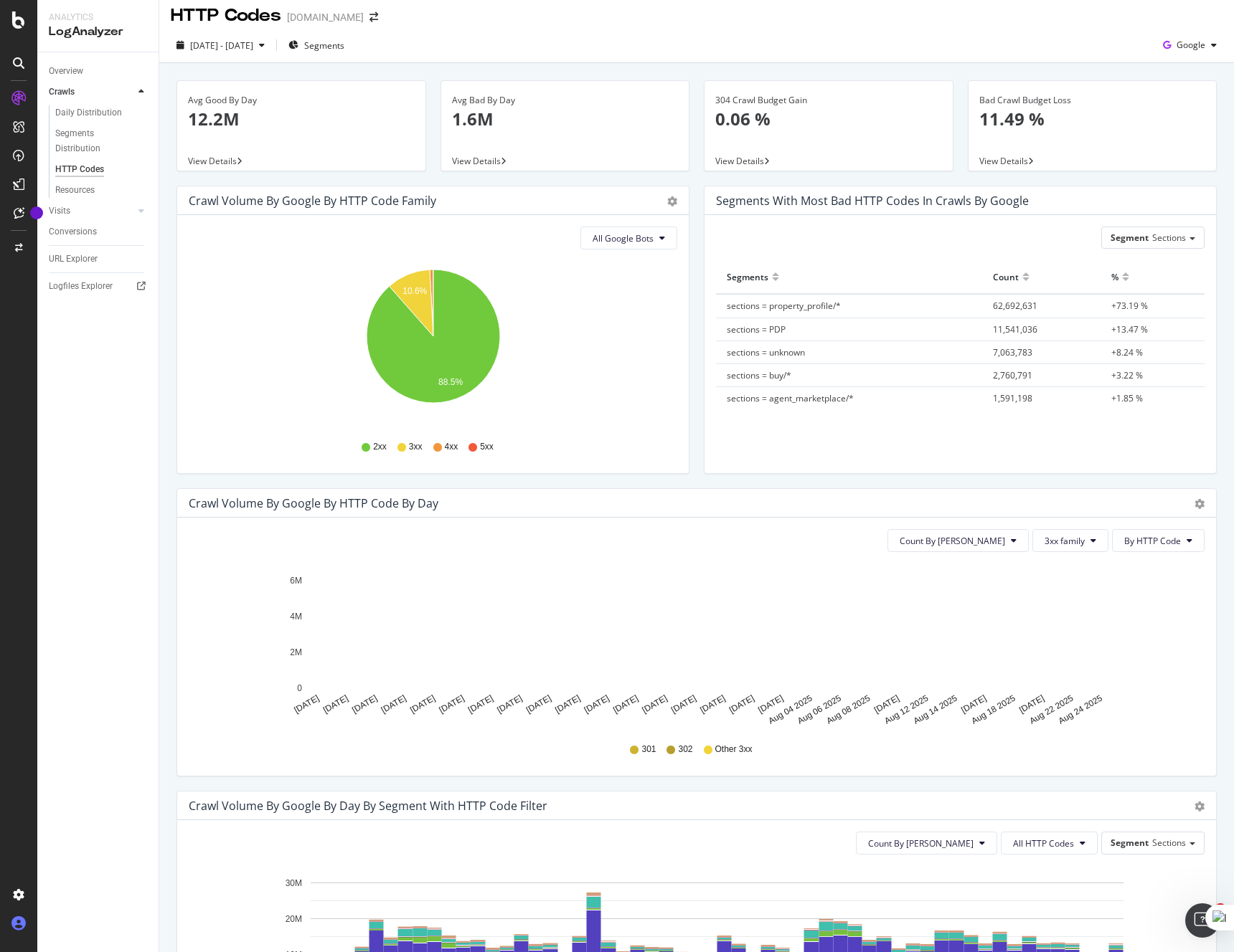
scroll to position [0, 0]
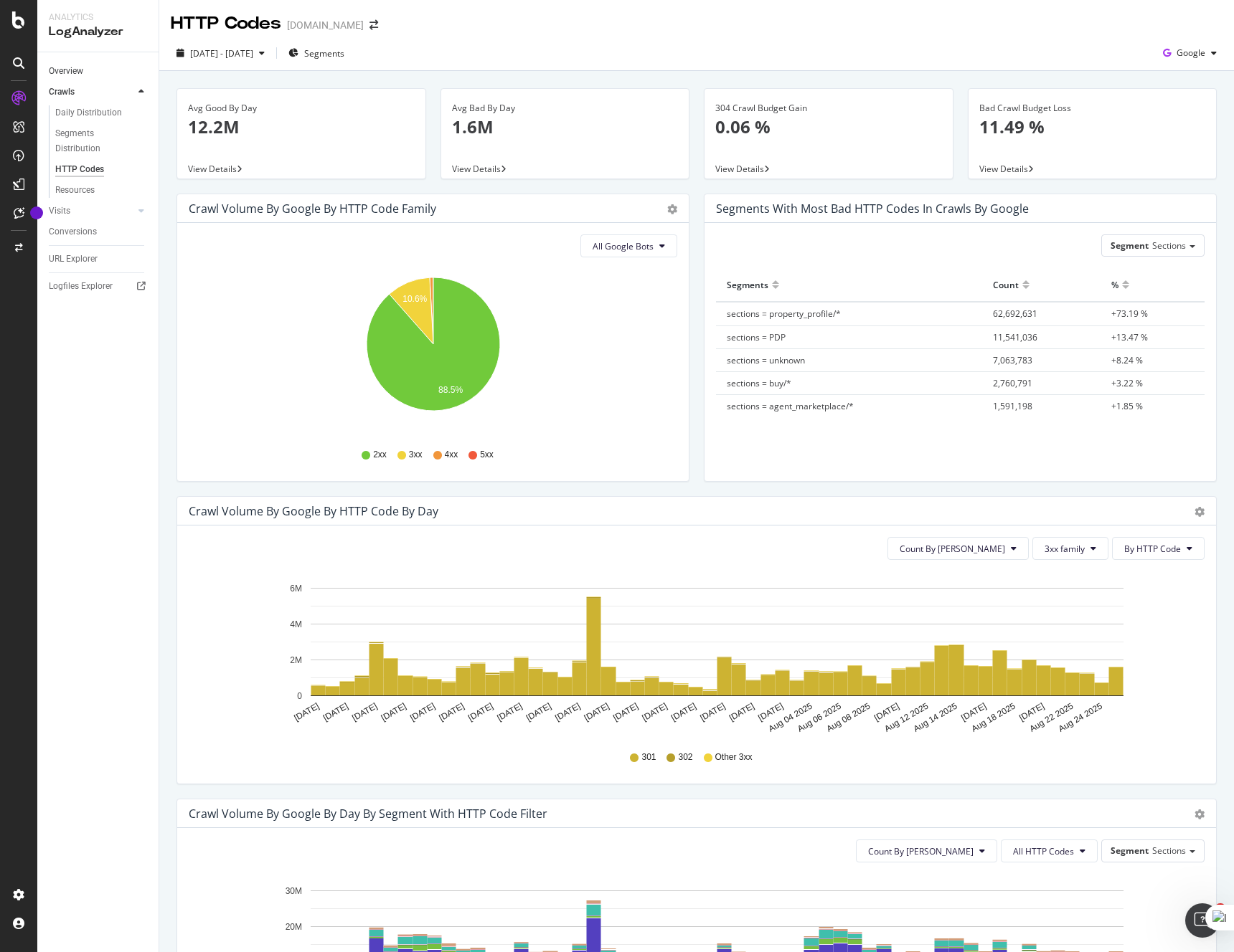
click at [84, 71] on link "Overview" at bounding box center [99, 71] width 99 height 15
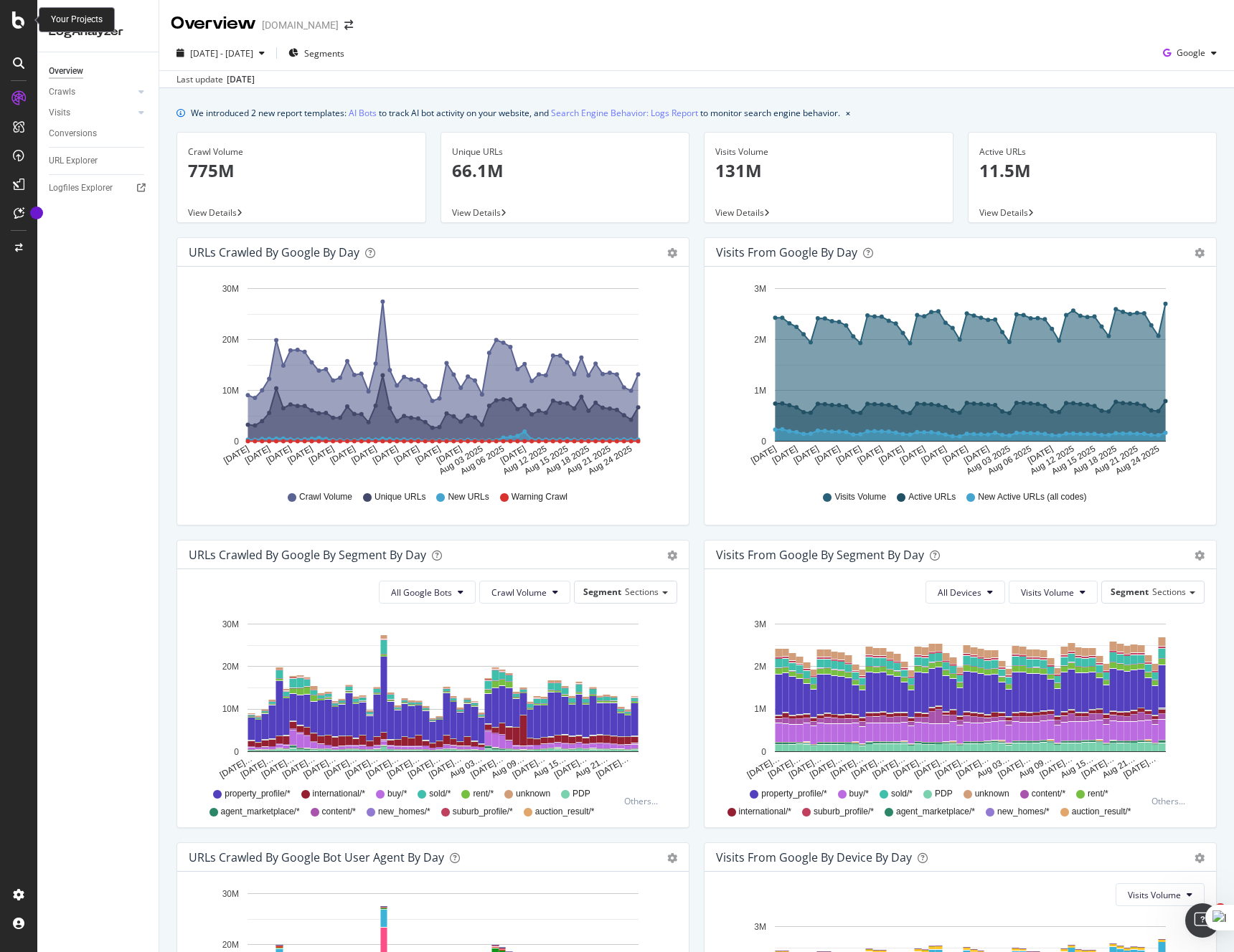
click at [22, 24] on icon at bounding box center [19, 20] width 13 height 17
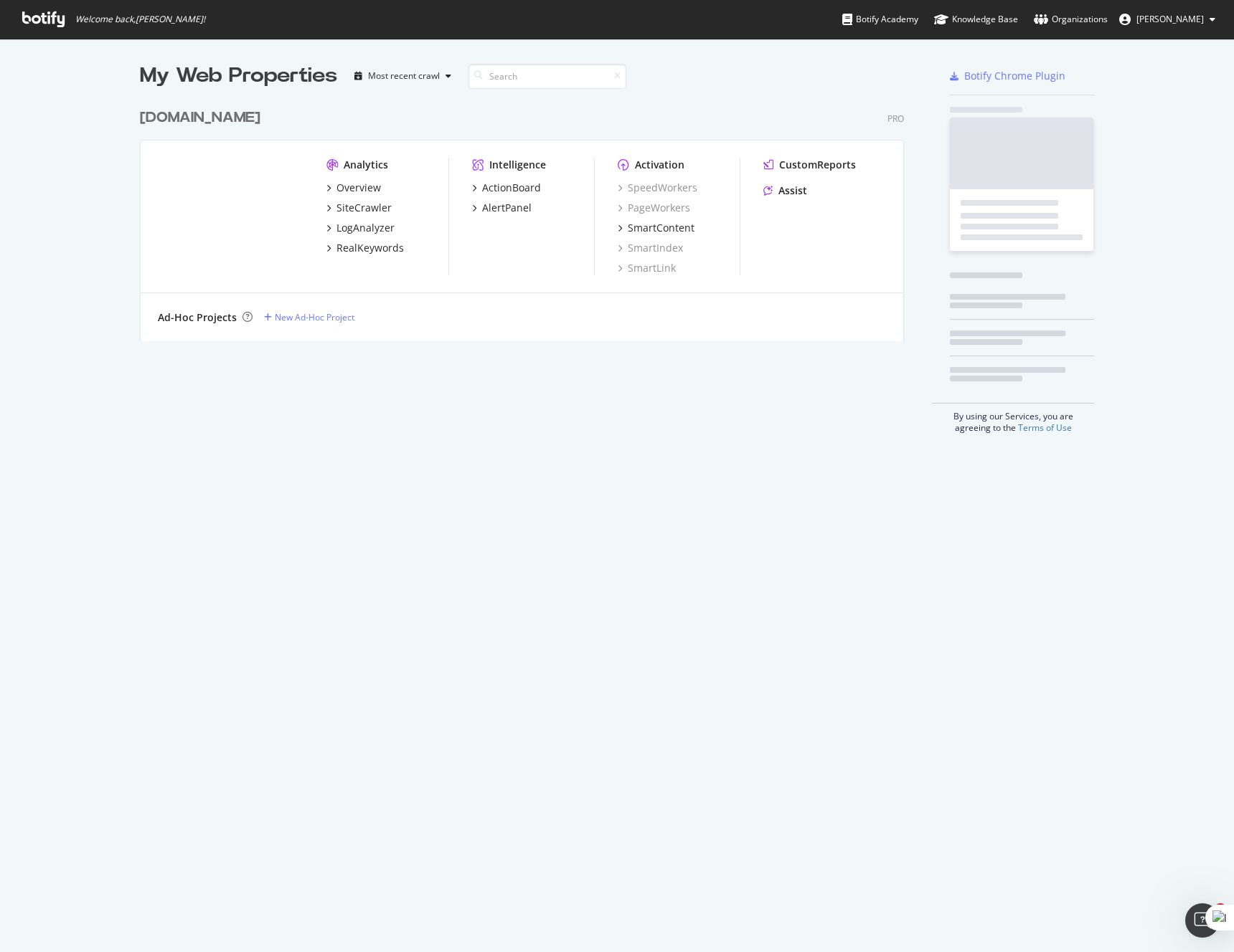
scroll to position [952, 1234]
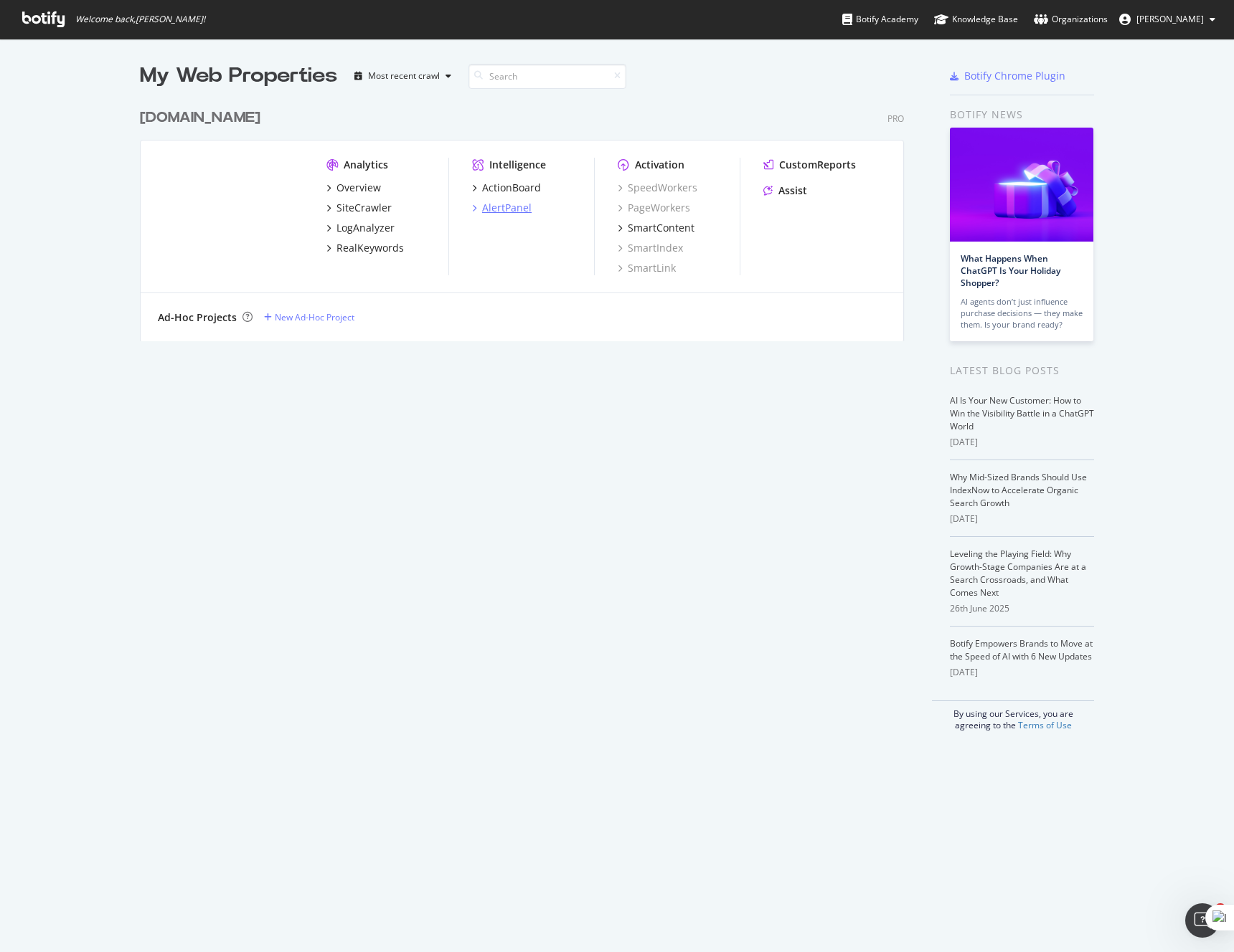
click at [503, 203] on div "AlertPanel" at bounding box center [507, 208] width 50 height 14
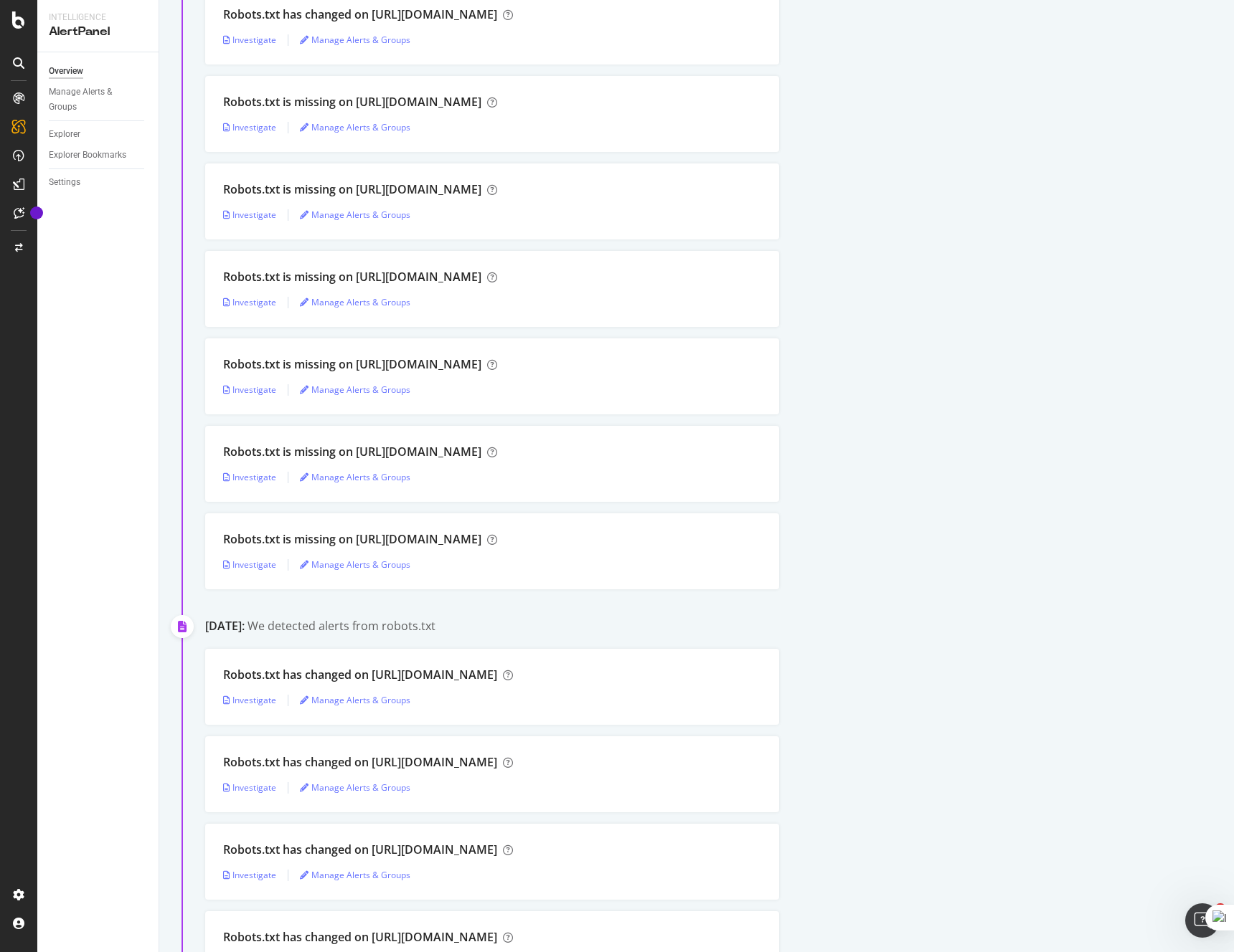
scroll to position [4049, 0]
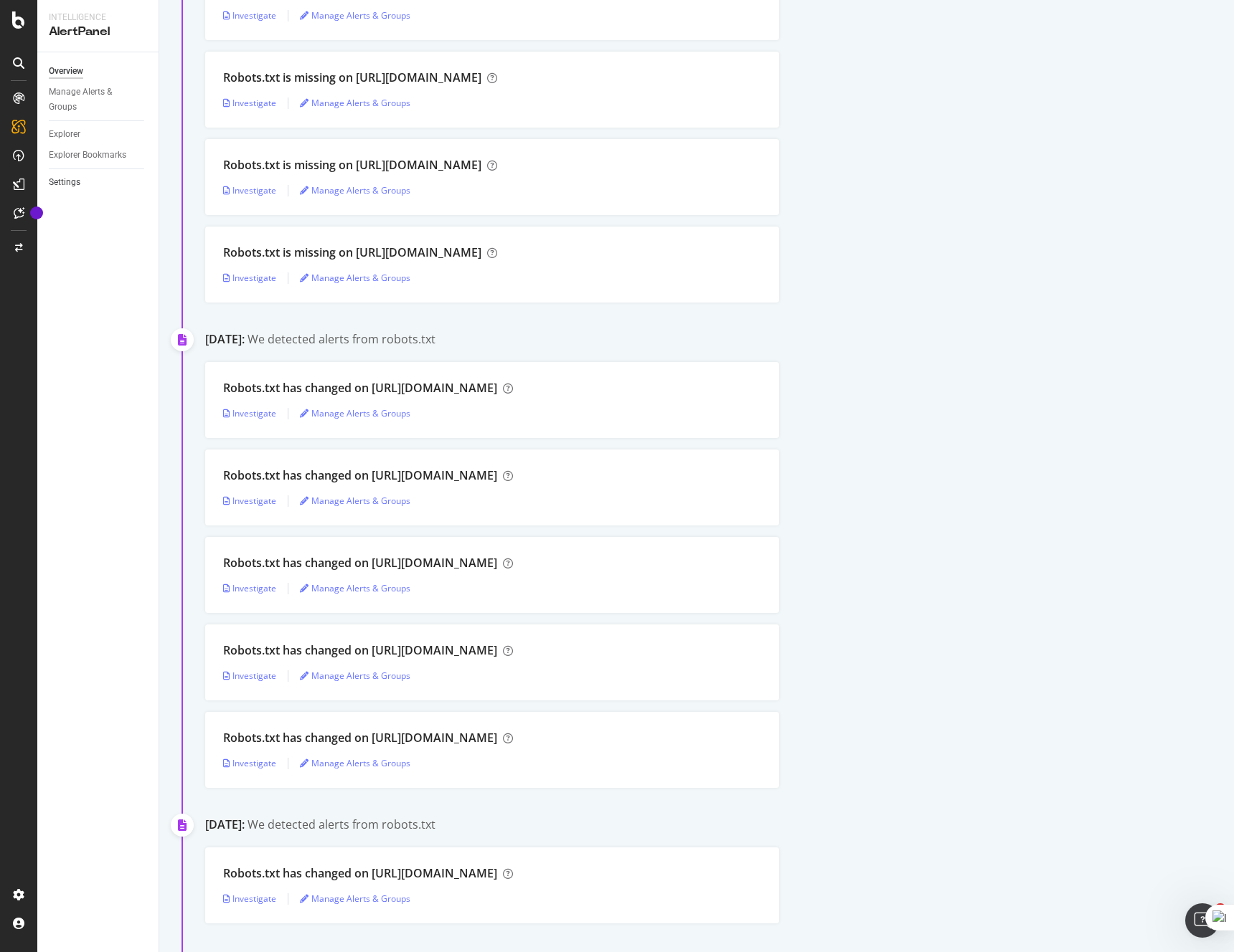
click at [102, 185] on link "Settings" at bounding box center [99, 182] width 99 height 15
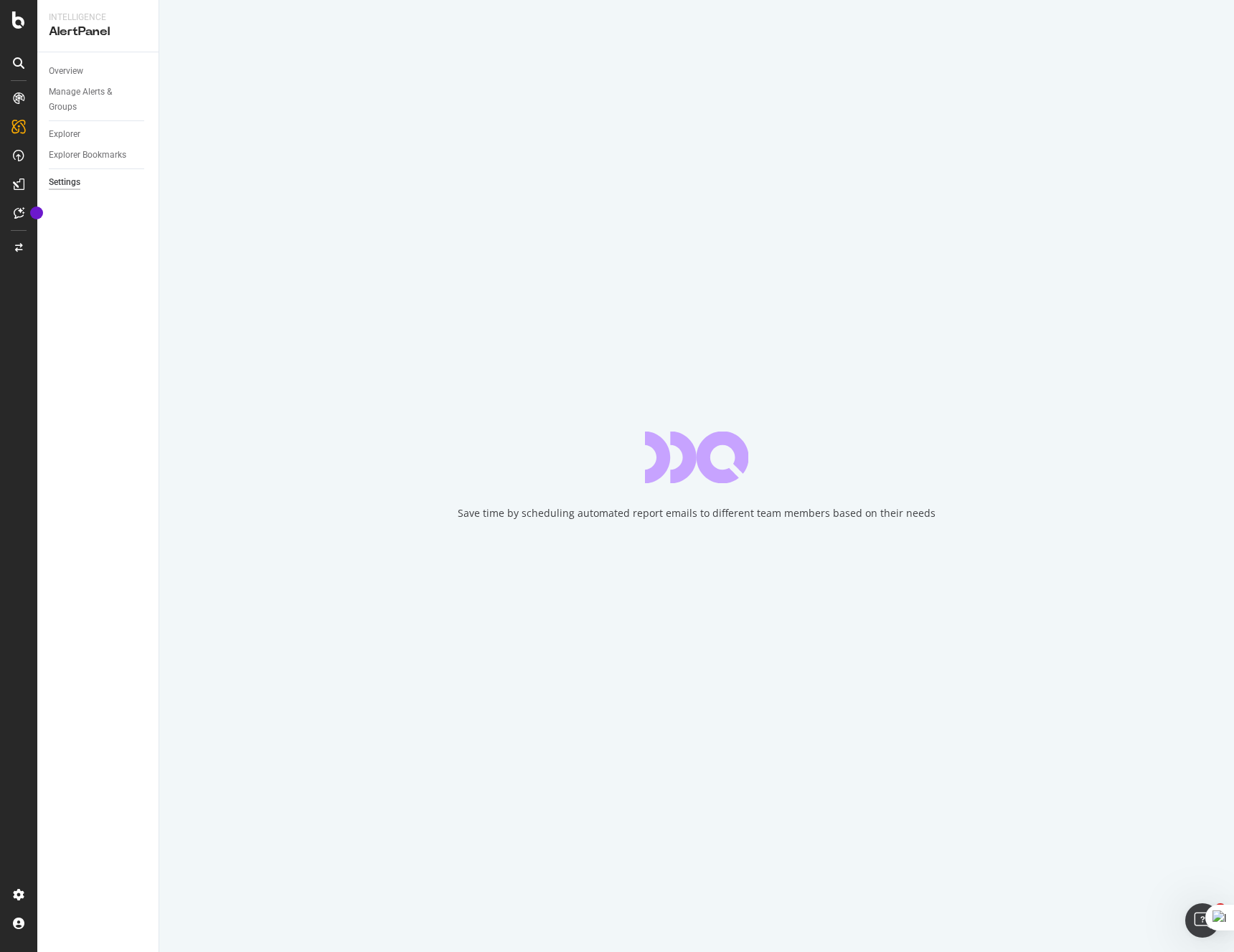
select select "03"
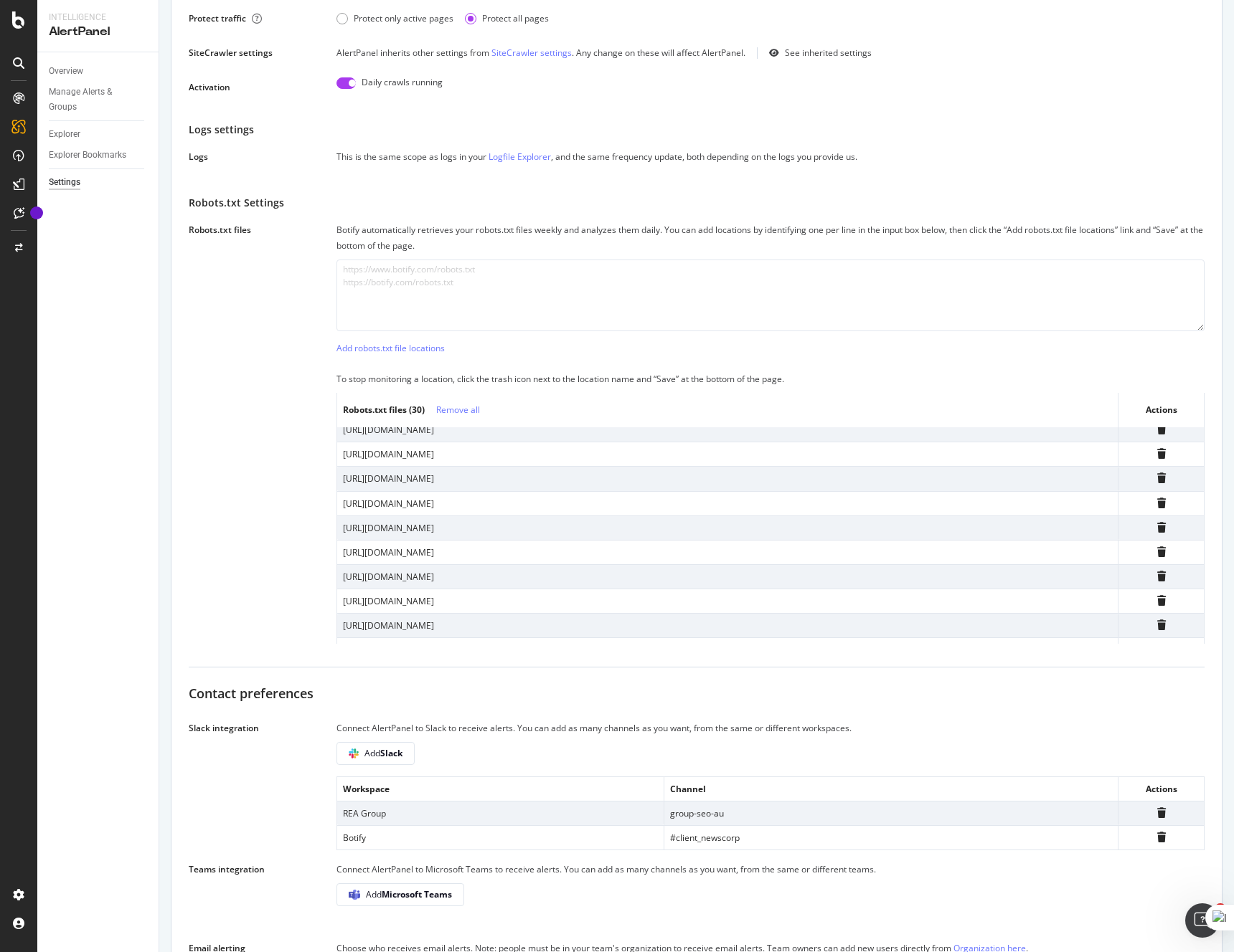
scroll to position [131, 0]
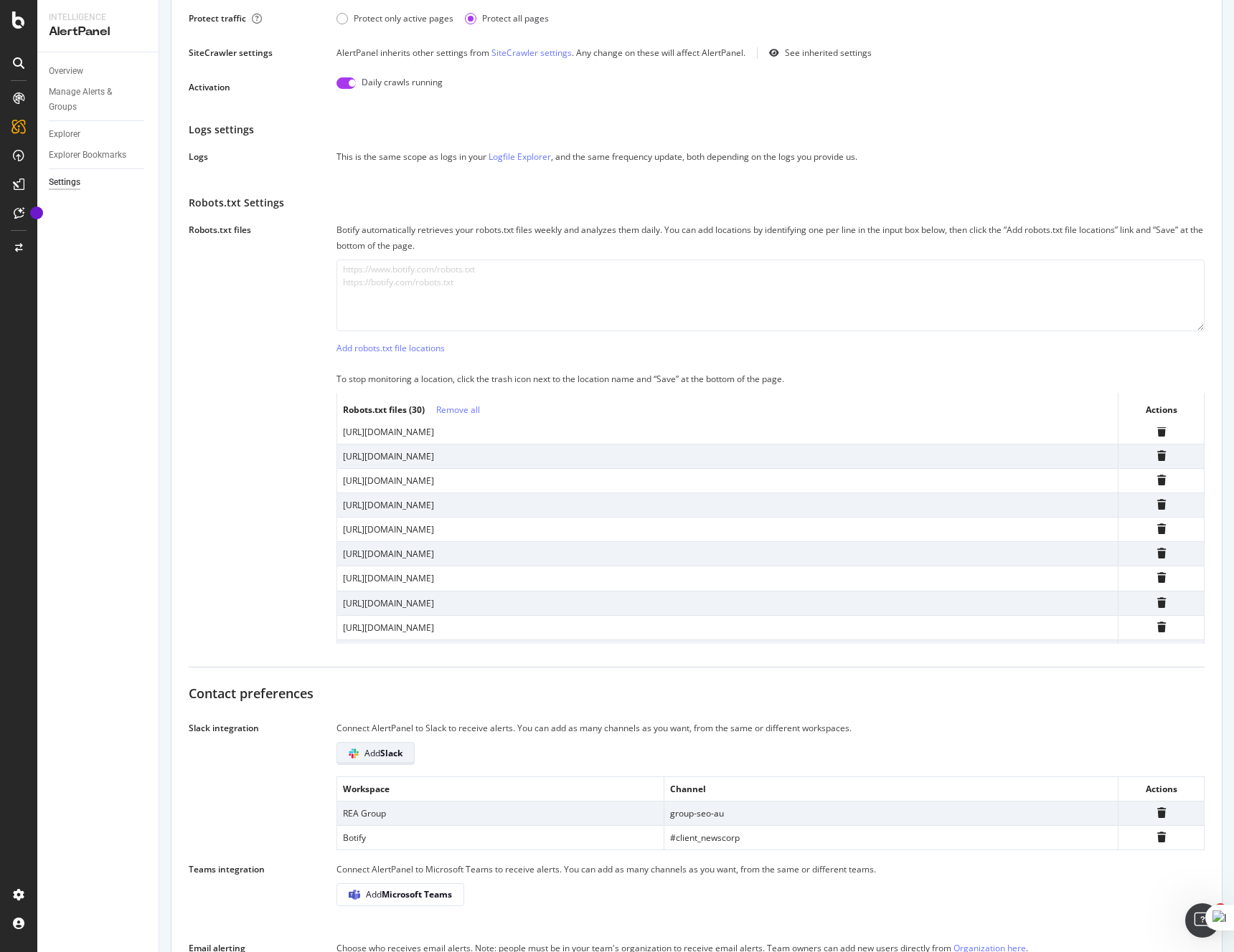
click at [380, 749] on span "Add Slack" at bounding box center [383, 753] width 38 height 12
click at [721, 813] on td "group-seo-au" at bounding box center [890, 812] width 454 height 24
click at [414, 824] on td "REA Group" at bounding box center [500, 812] width 327 height 24
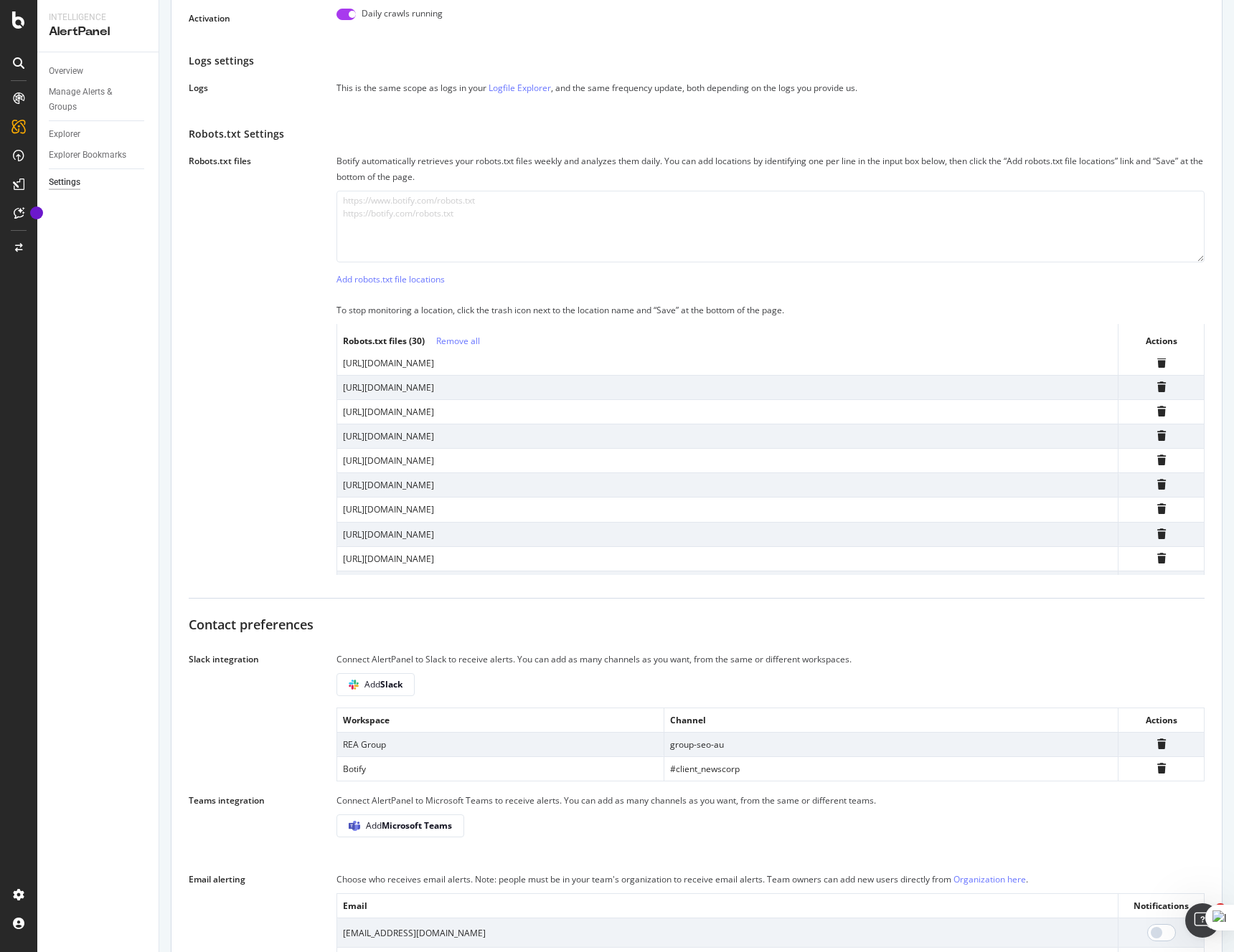
scroll to position [454, 0]
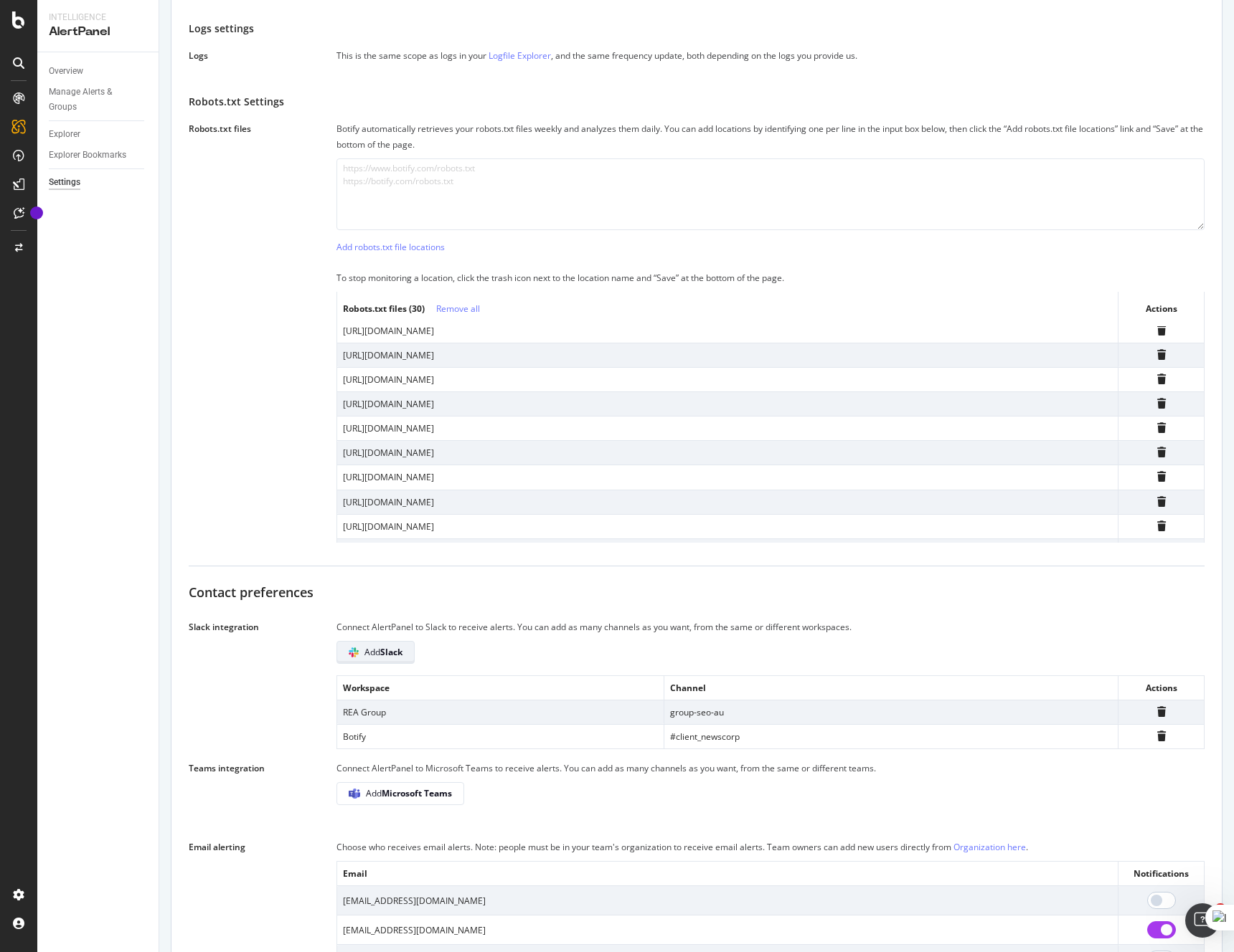
click at [380, 653] on span "Add Slack" at bounding box center [383, 653] width 38 height 12
click at [375, 654] on span "Add Slack" at bounding box center [383, 653] width 38 height 12
click at [367, 650] on span "Add Slack" at bounding box center [383, 653] width 38 height 12
click at [387, 654] on b "Slack" at bounding box center [391, 653] width 23 height 12
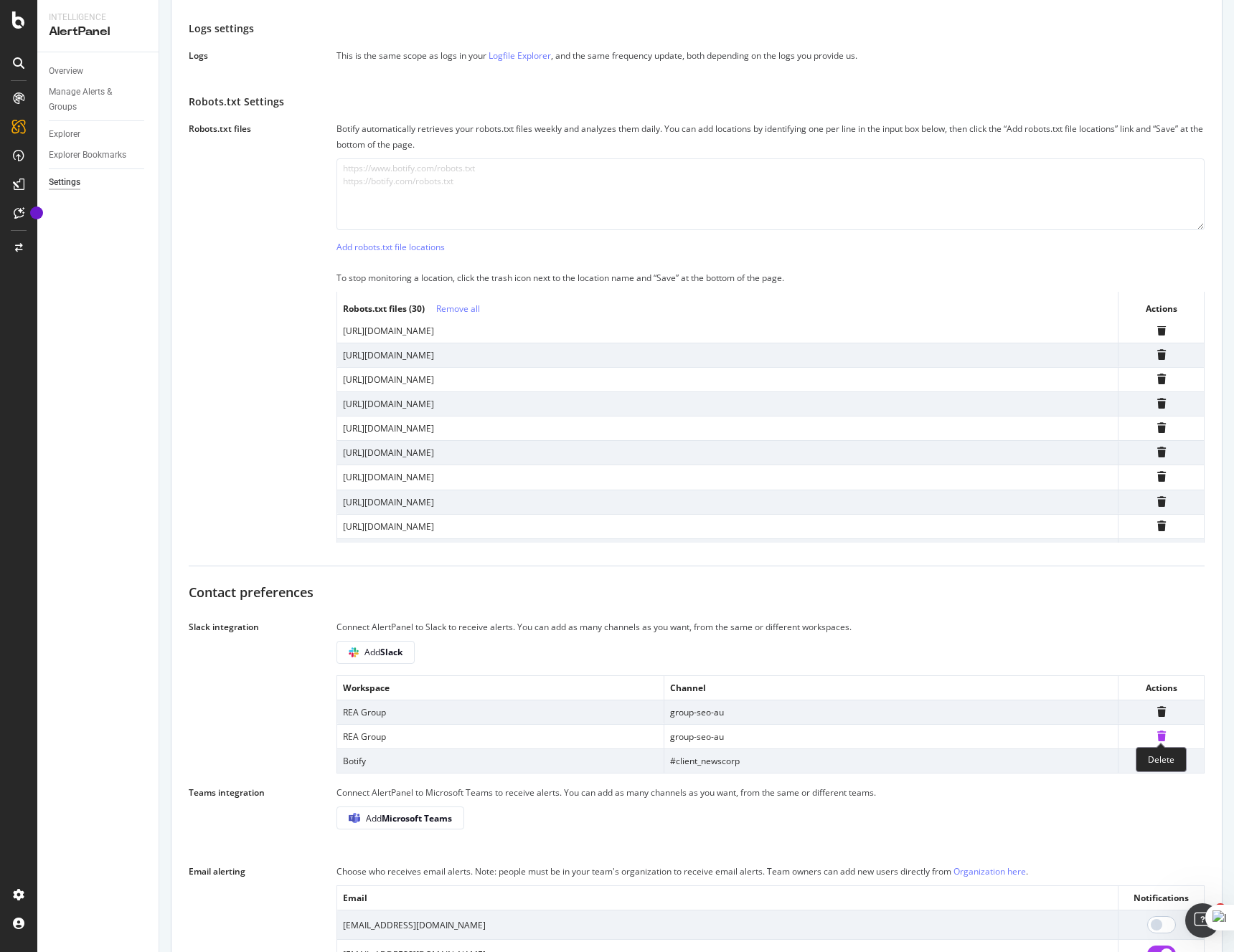
click at [1161, 735] on icon at bounding box center [1161, 736] width 9 height 10
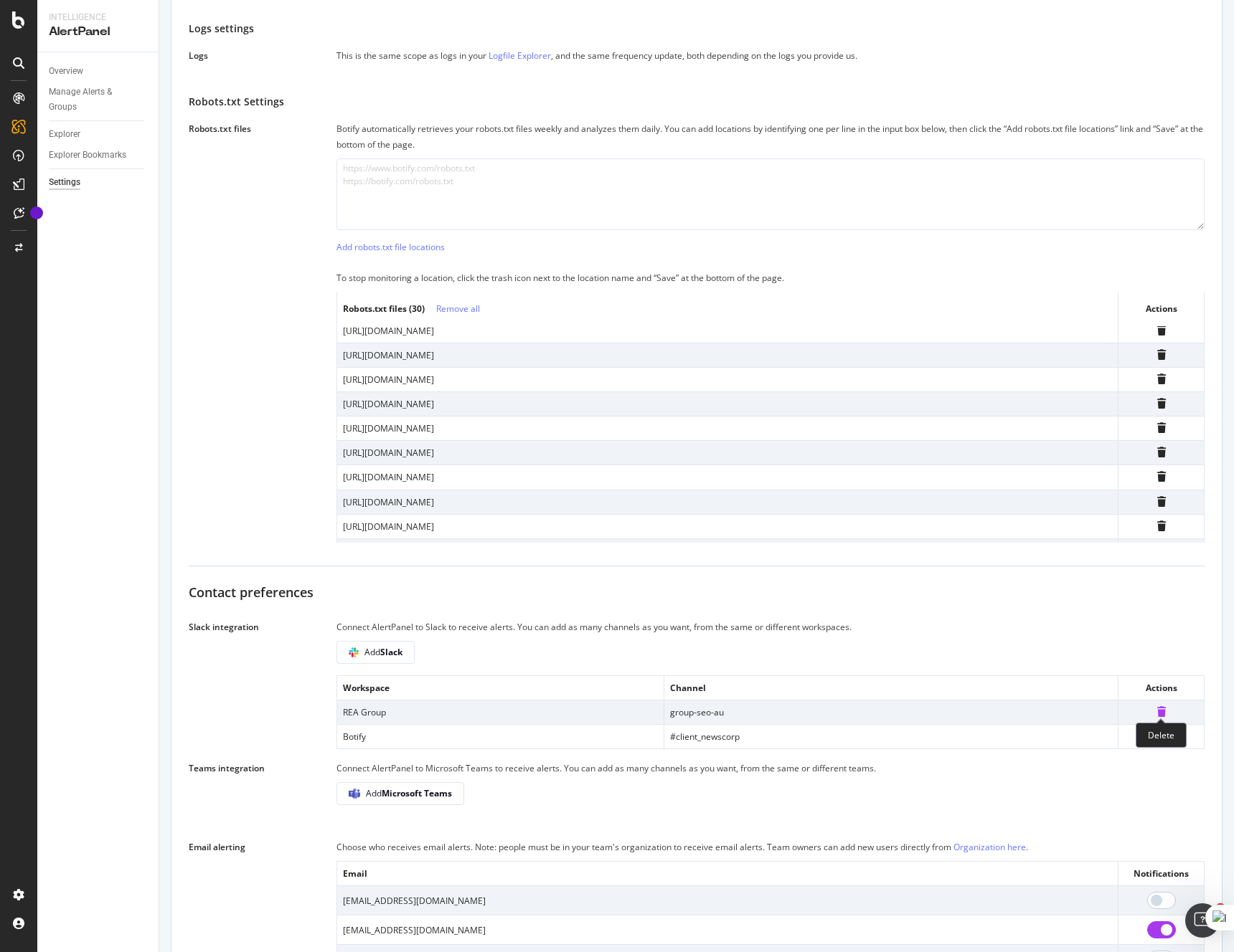
click at [1159, 709] on icon at bounding box center [1161, 711] width 9 height 10
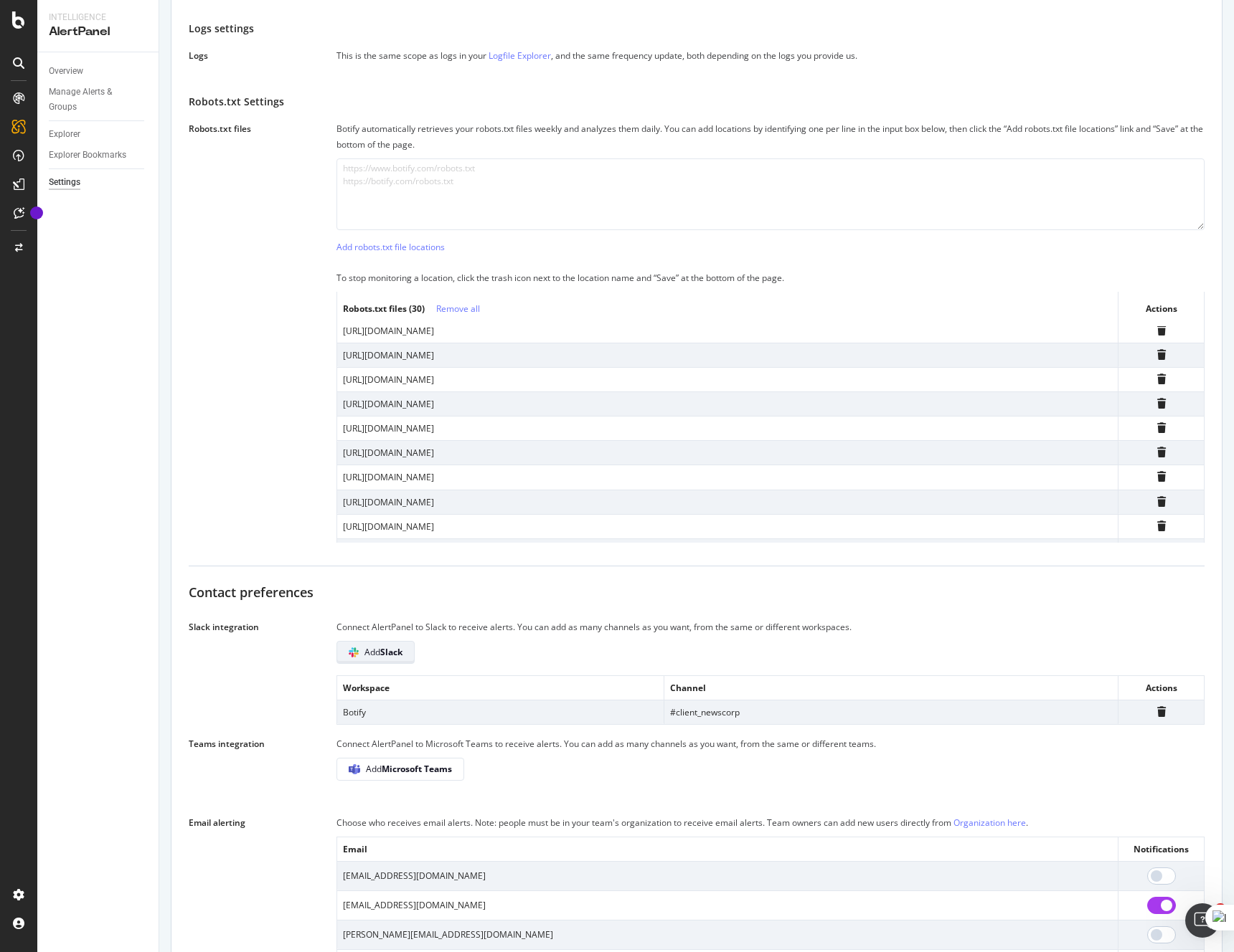
click at [399, 649] on b "Slack" at bounding box center [391, 653] width 23 height 12
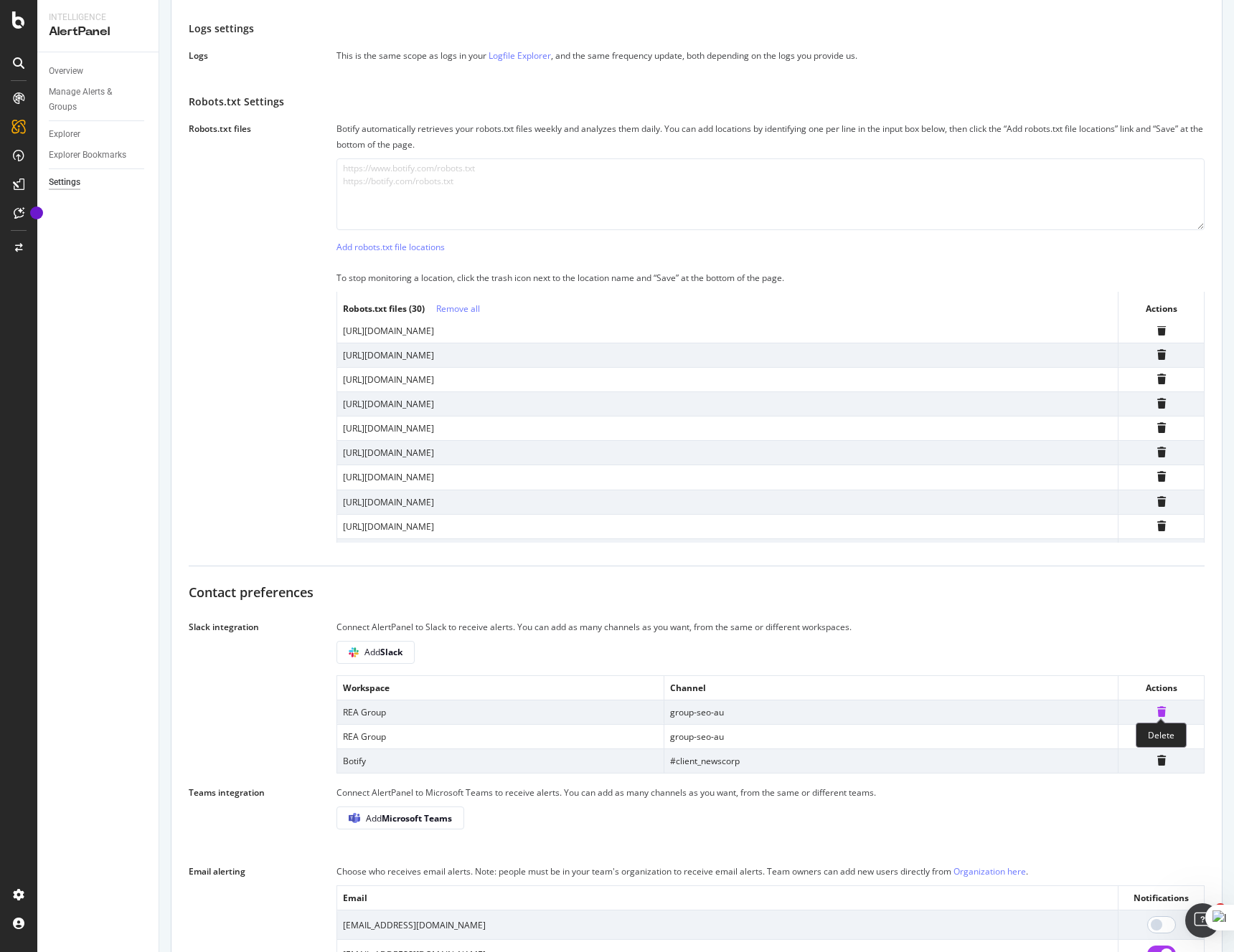
click at [1159, 712] on icon at bounding box center [1161, 711] width 9 height 10
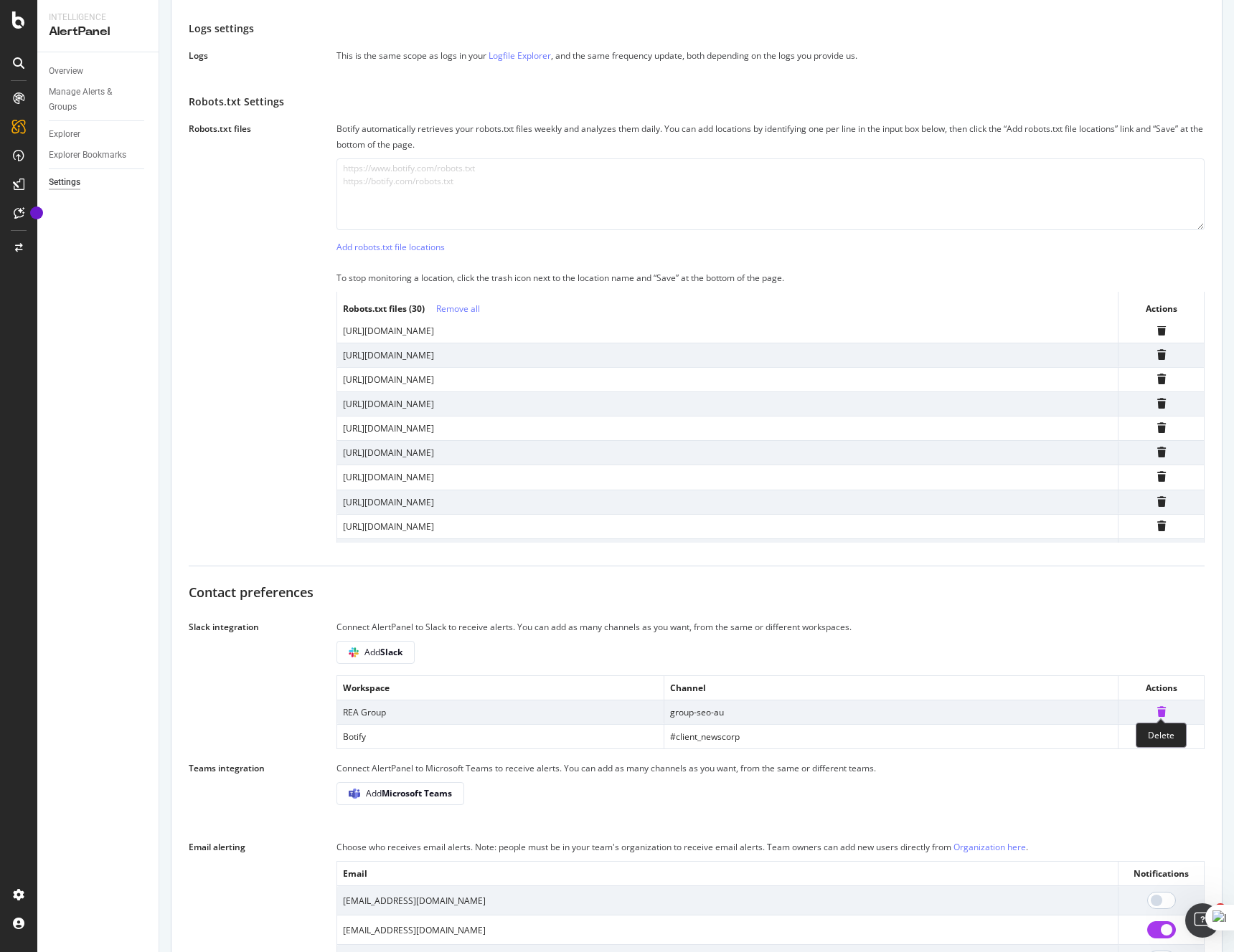
click at [1162, 713] on icon at bounding box center [1161, 711] width 9 height 10
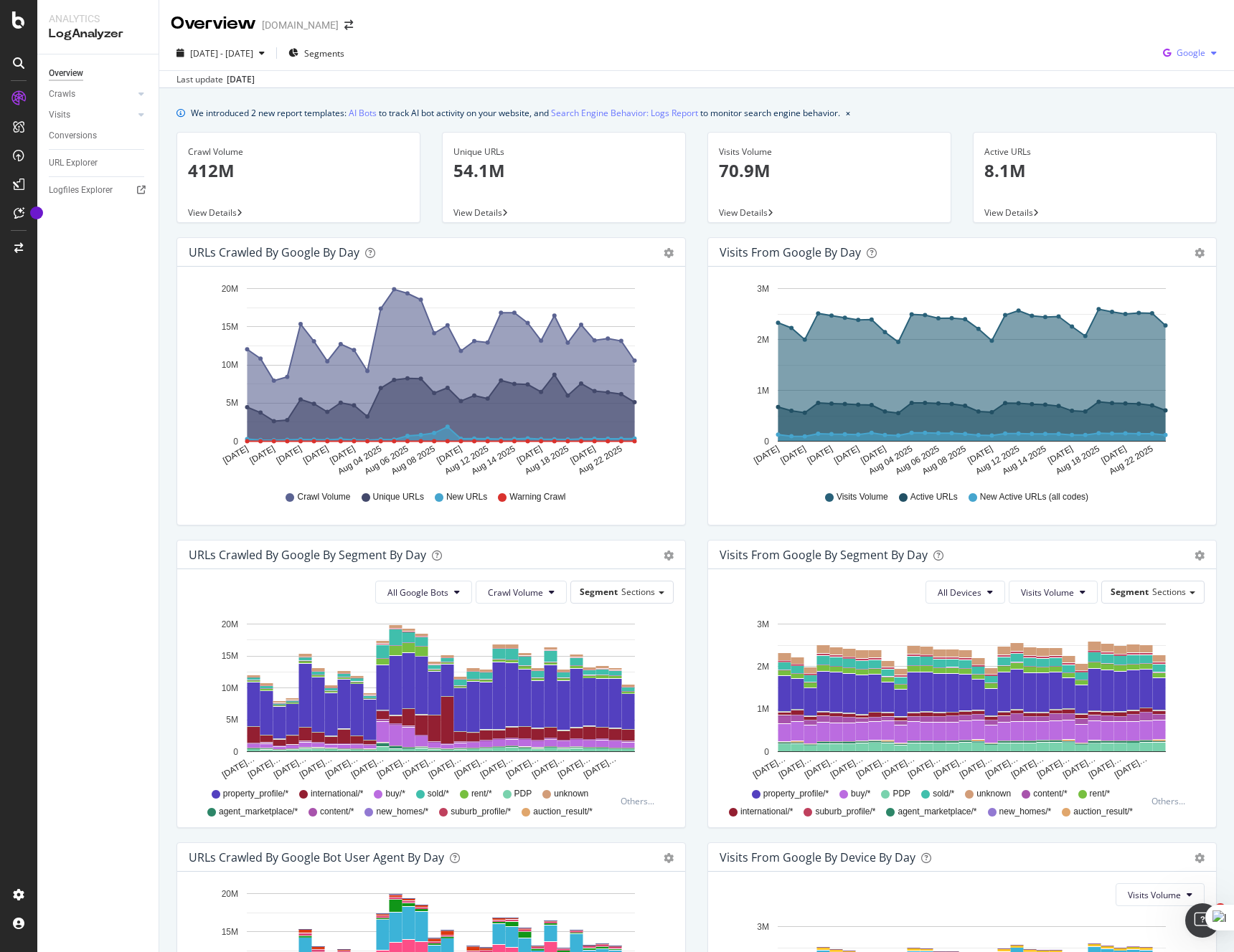
click at [1184, 59] on div "Google" at bounding box center [1190, 54] width 65 height 22
click at [1182, 131] on span "OpenAI" at bounding box center [1191, 134] width 53 height 13
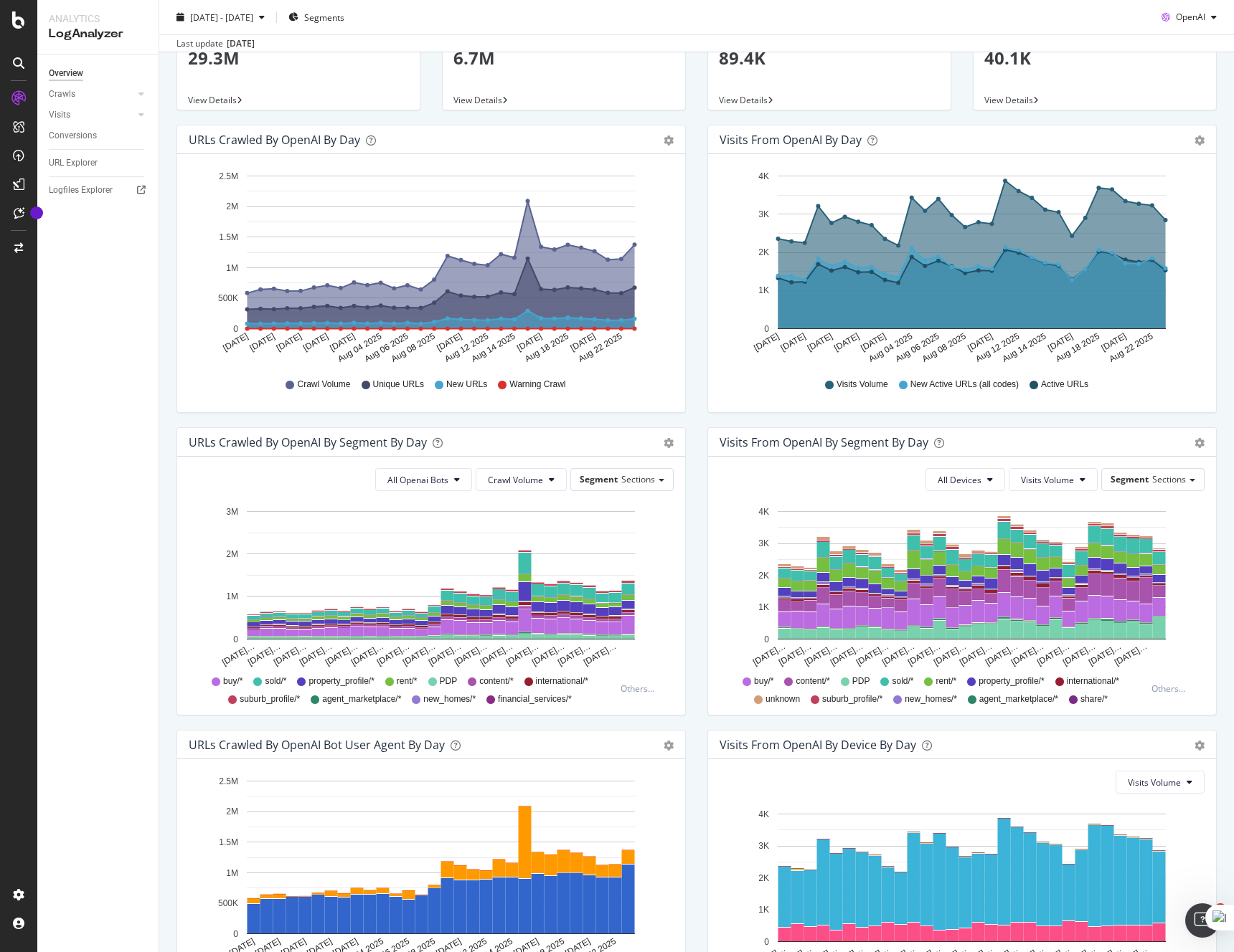
scroll to position [154, 0]
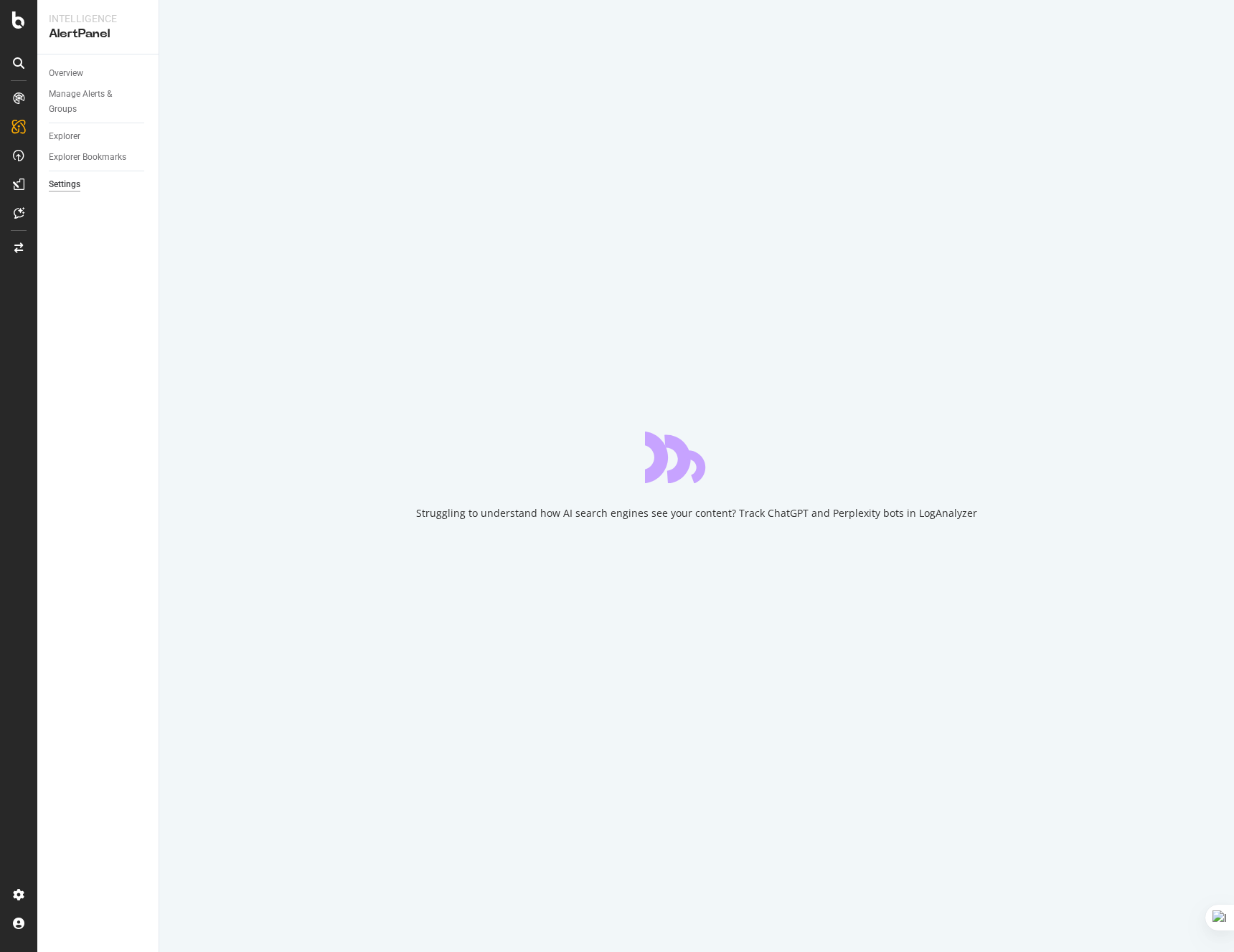
select select "03"
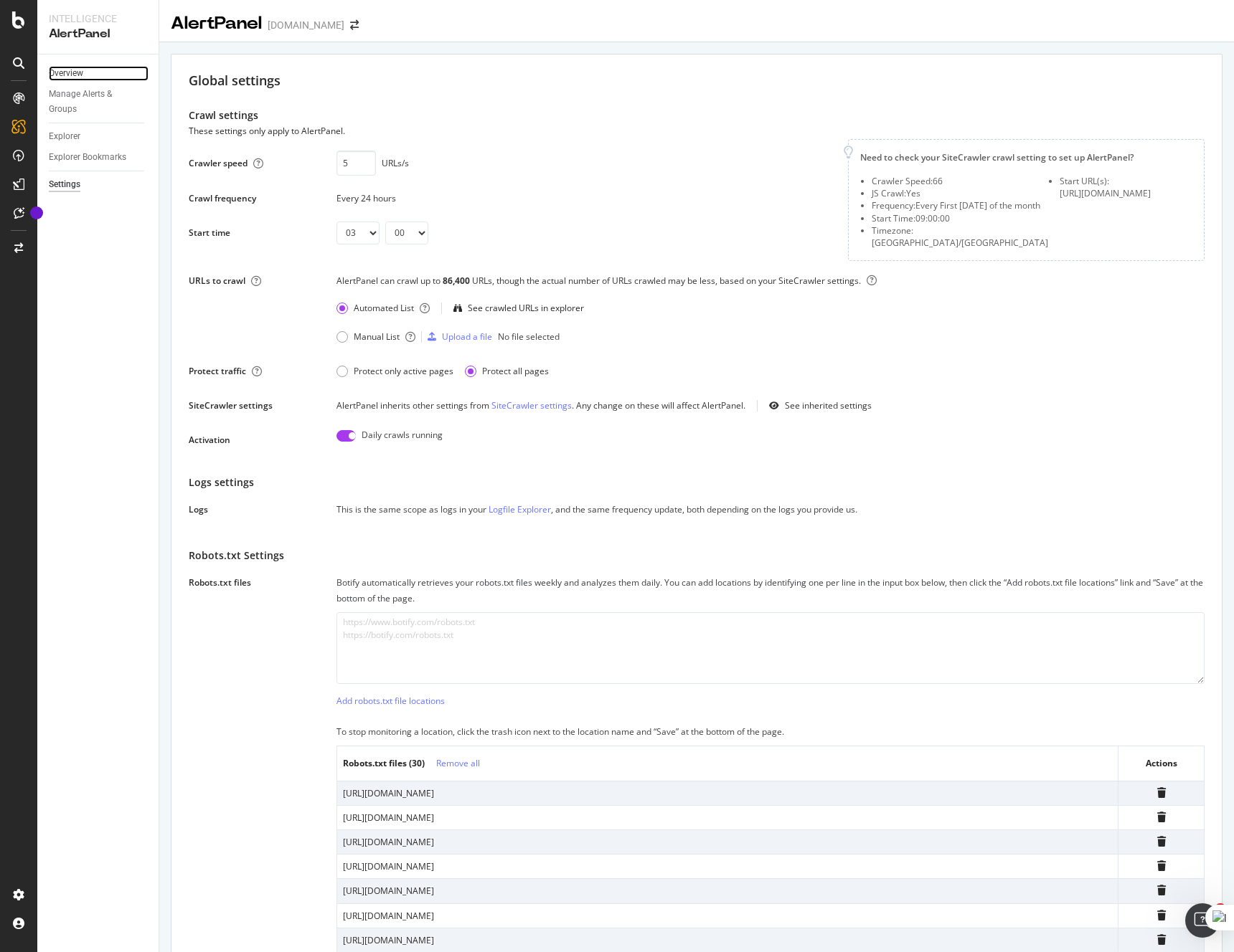
click at [85, 74] on link "Overview" at bounding box center [99, 73] width 99 height 15
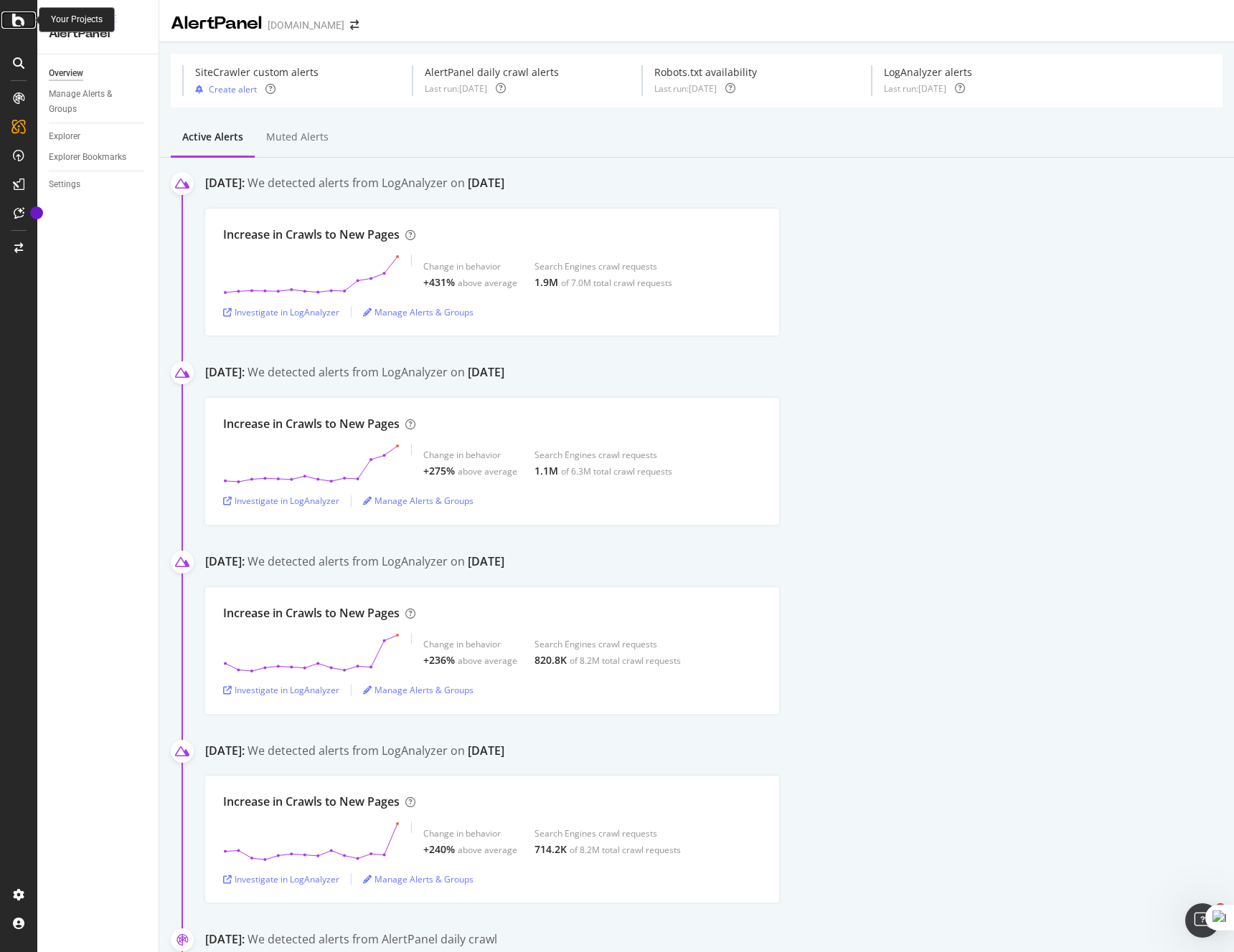
click at [20, 23] on icon at bounding box center [19, 20] width 13 height 17
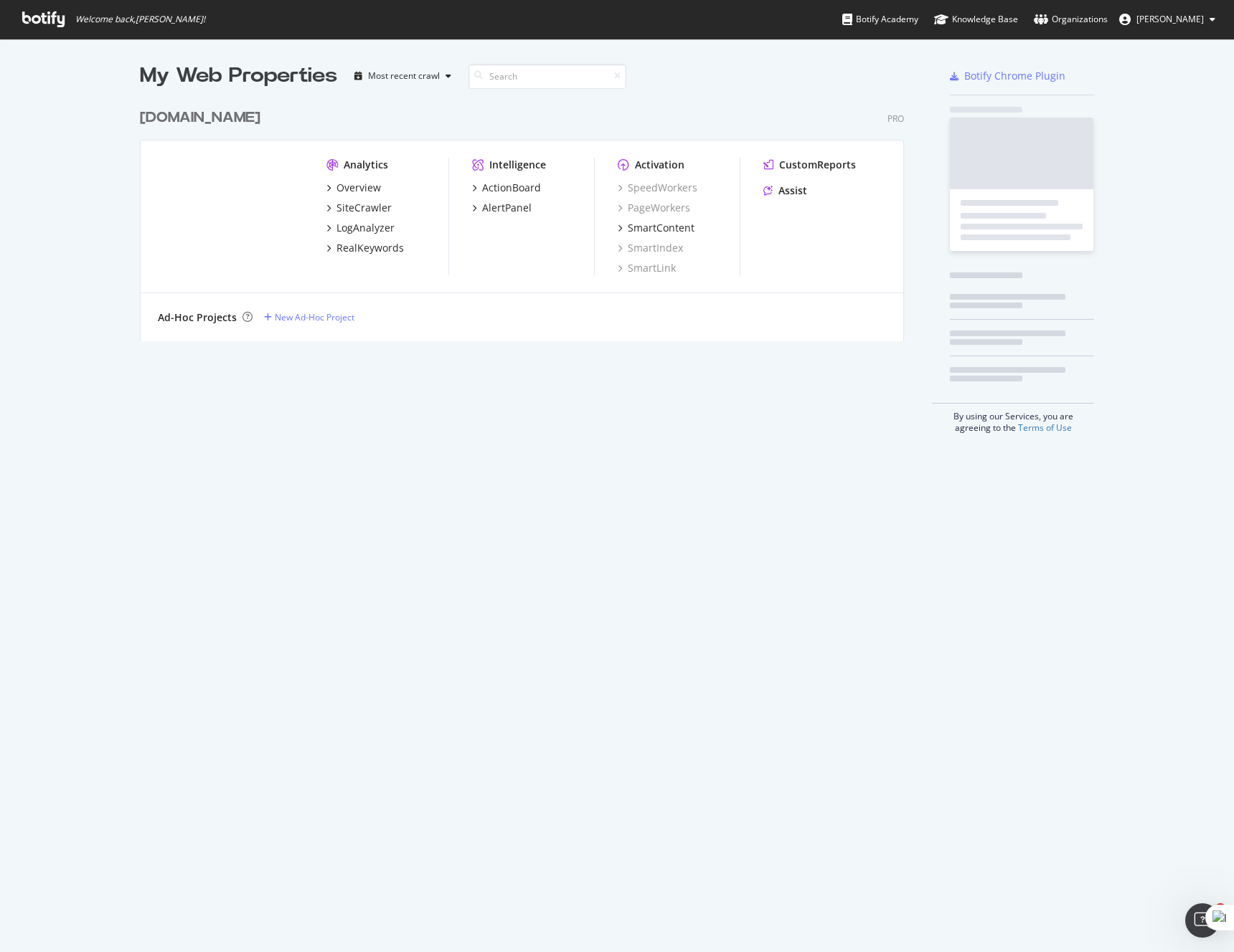
scroll to position [952, 1234]
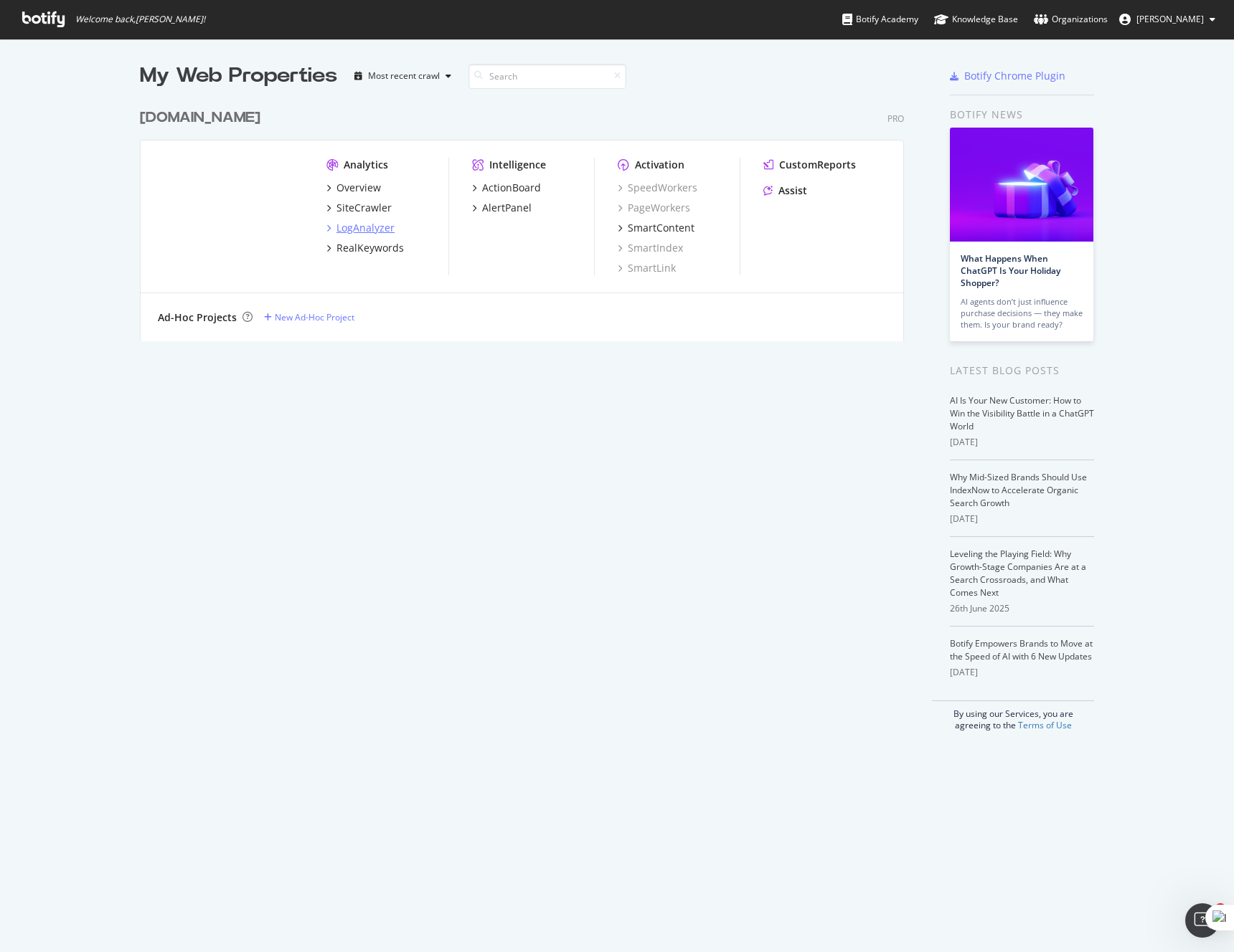
click at [375, 226] on div "LogAnalyzer" at bounding box center [365, 228] width 58 height 14
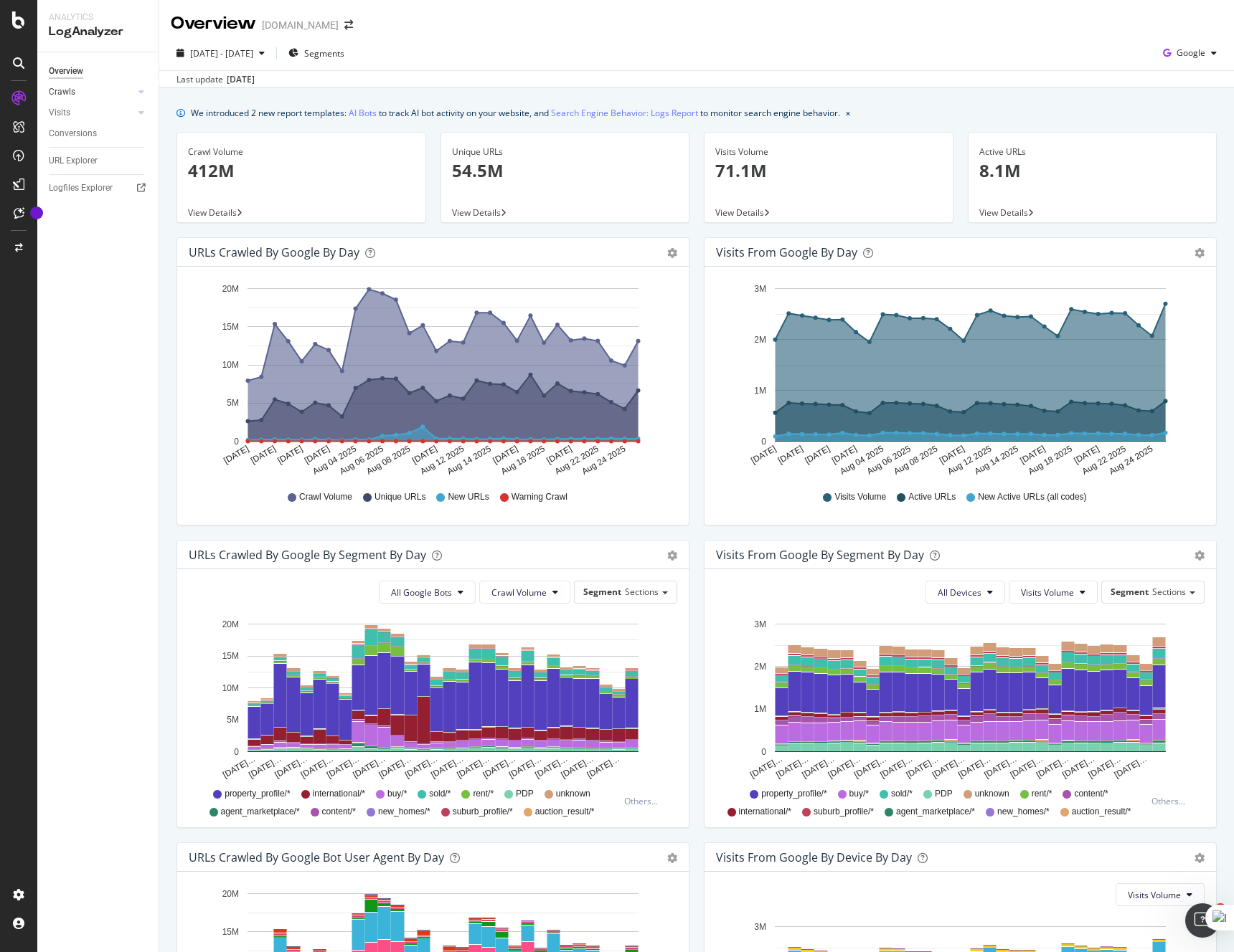
click at [75, 93] on link "Crawls" at bounding box center [92, 92] width 85 height 15
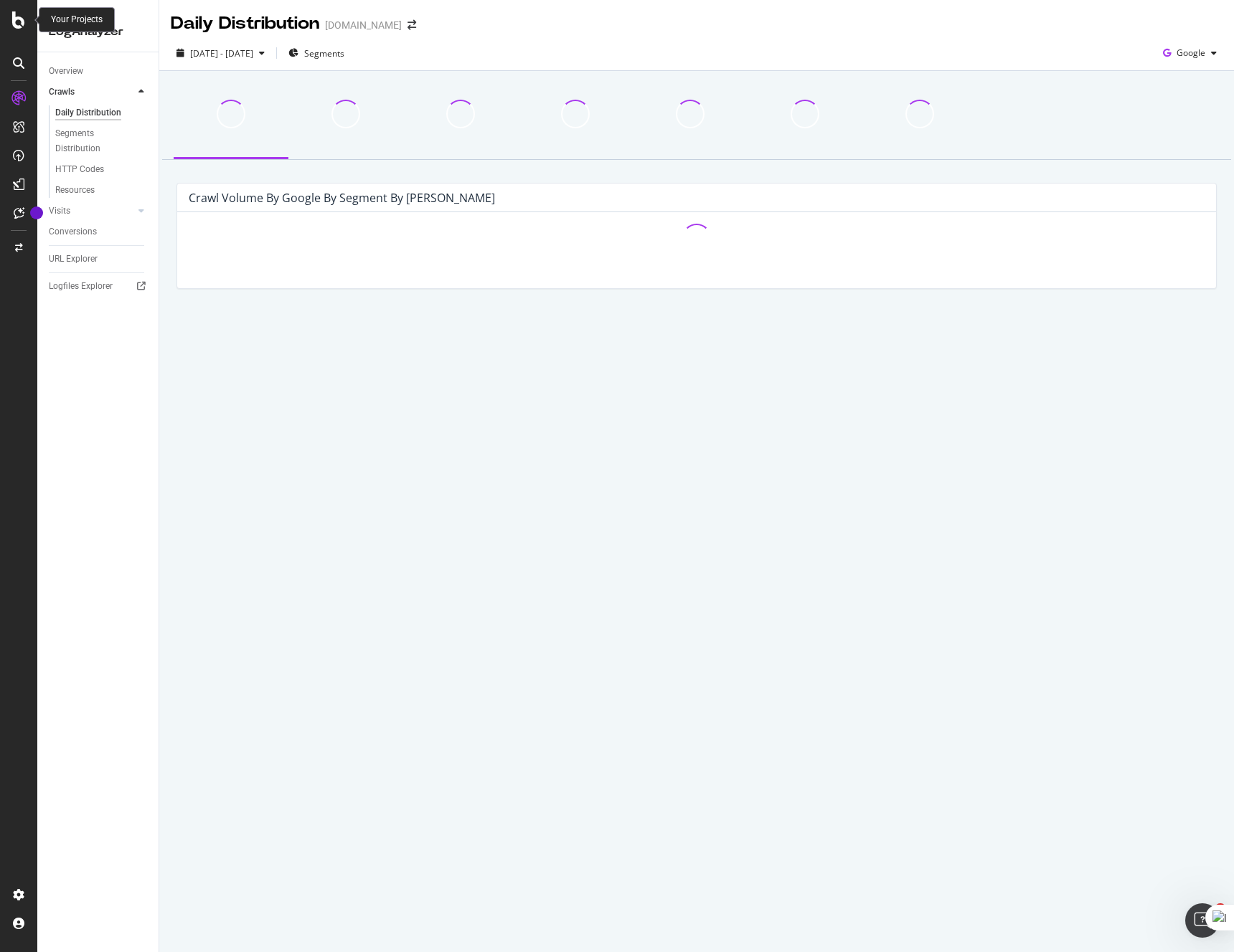
click at [20, 24] on icon at bounding box center [19, 20] width 13 height 17
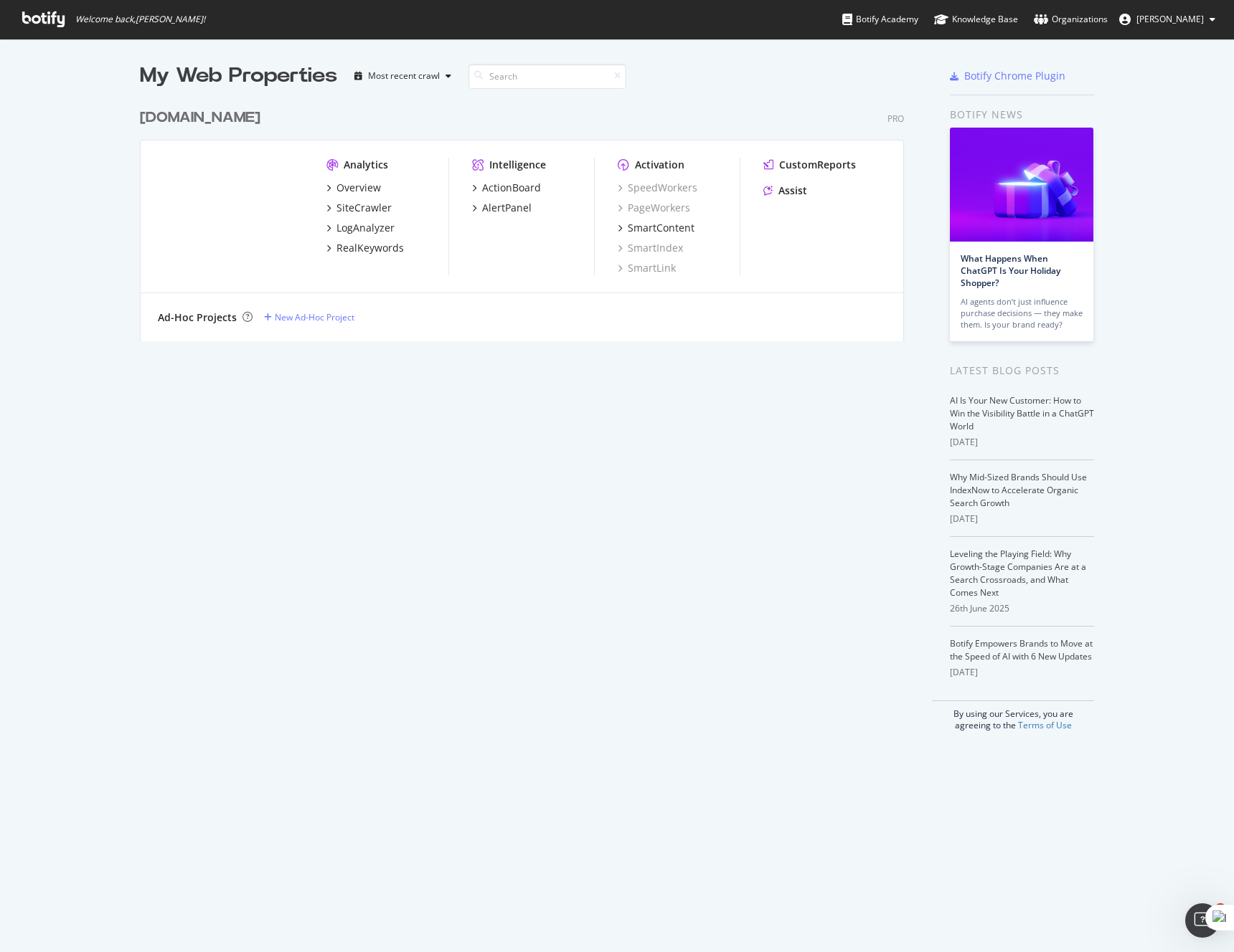
scroll to position [952, 1234]
click at [511, 190] on div "ActionBoard" at bounding box center [511, 188] width 59 height 14
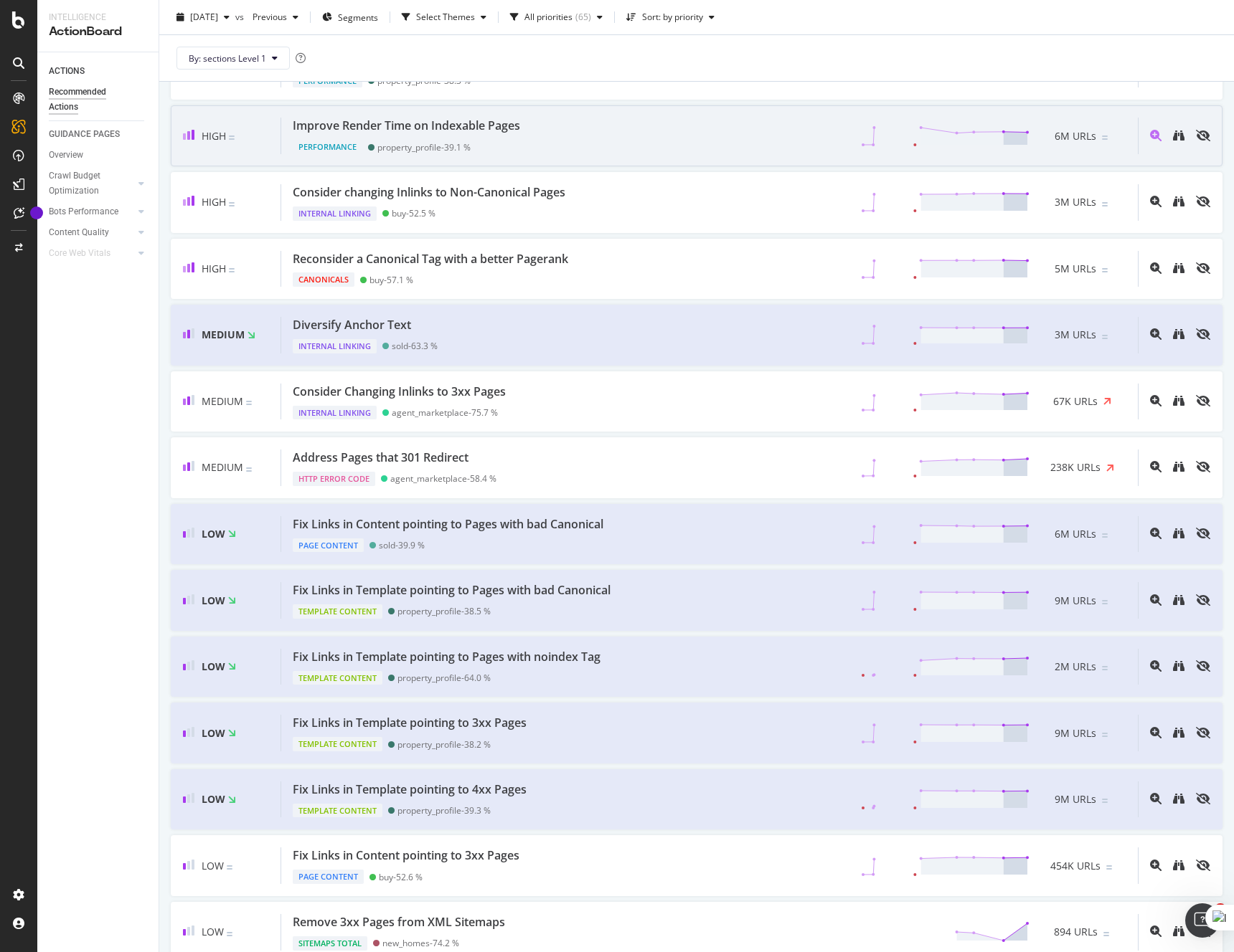
scroll to position [566, 0]
